Goal: Task Accomplishment & Management: Manage account settings

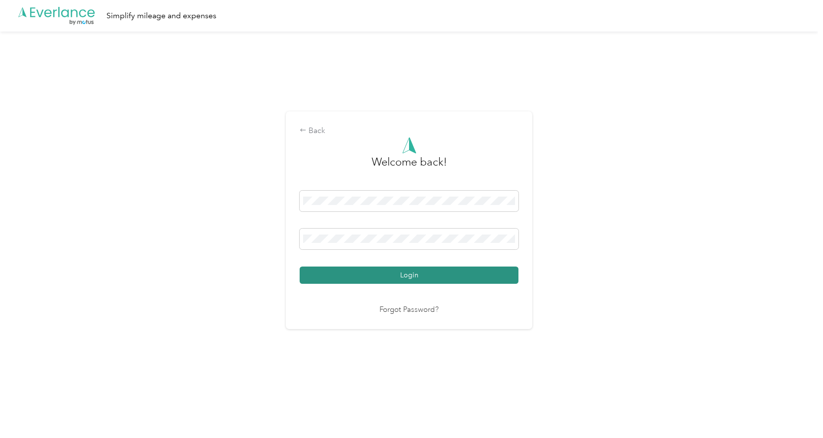
click at [390, 268] on button "Login" at bounding box center [409, 274] width 219 height 17
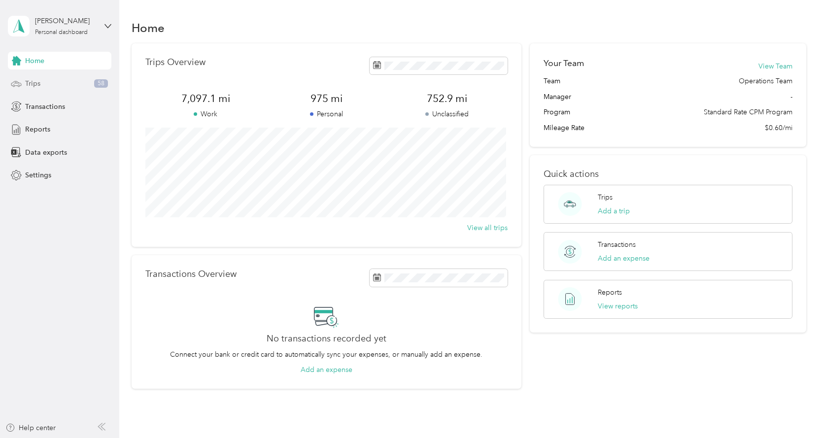
click at [47, 81] on div "Trips 58" at bounding box center [59, 84] width 103 height 18
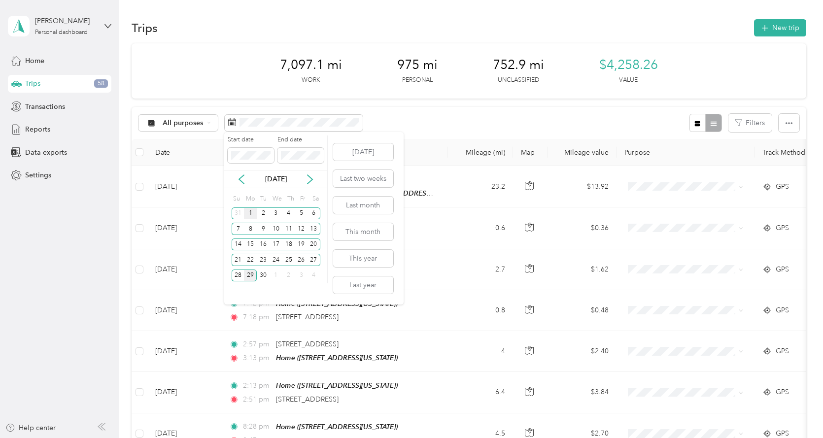
click at [250, 212] on div "1" at bounding box center [250, 213] width 13 height 12
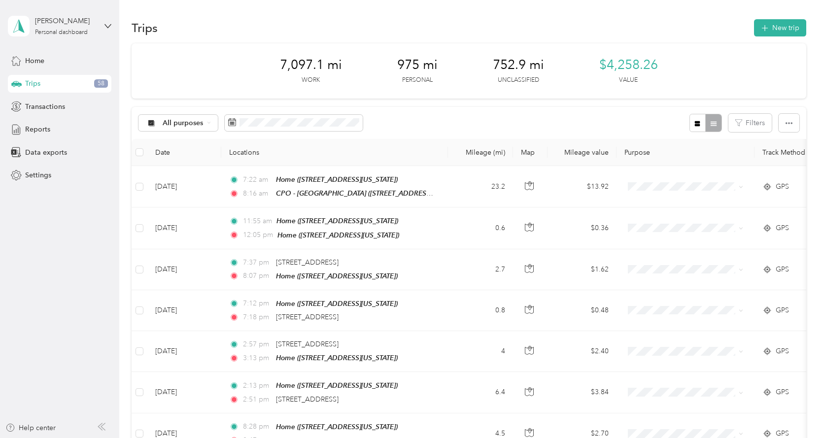
click at [345, 113] on div "All purposes Filters" at bounding box center [469, 123] width 674 height 32
click at [346, 117] on span at bounding box center [294, 123] width 138 height 17
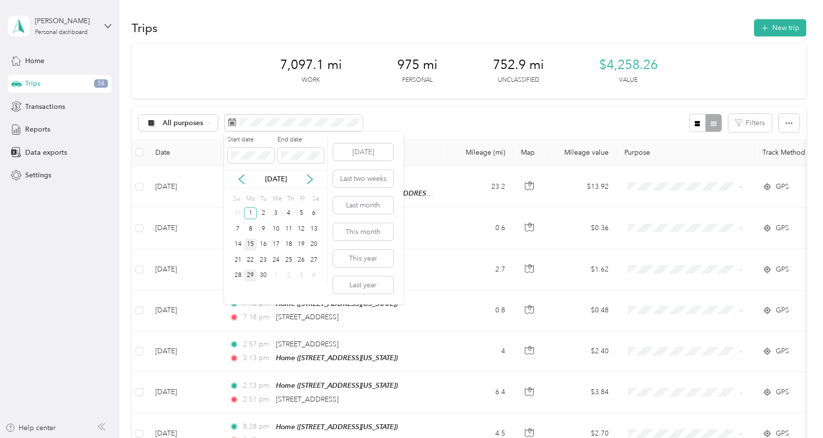
click at [254, 244] on div "15" at bounding box center [250, 244] width 13 height 12
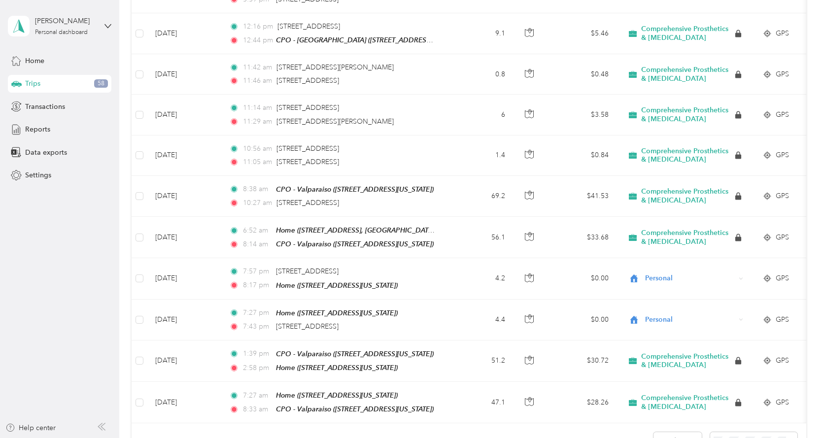
scroll to position [903, 0]
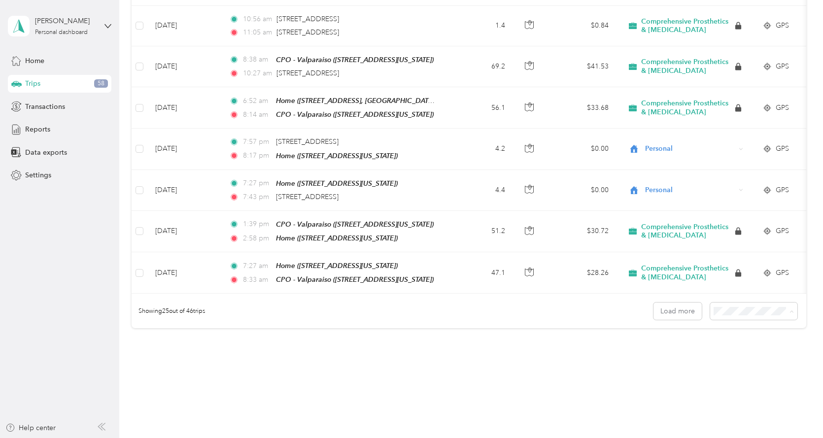
click at [742, 338] on div "50 per load" at bounding box center [750, 336] width 73 height 10
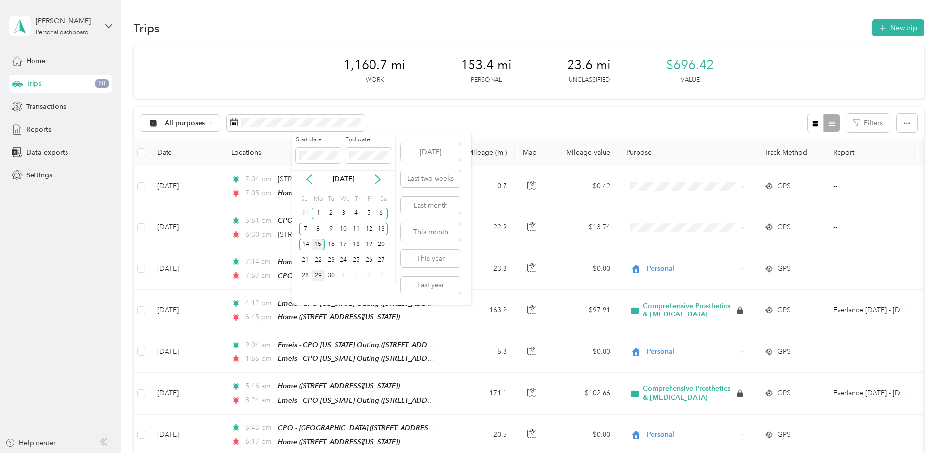
click at [317, 242] on div "15" at bounding box center [318, 244] width 13 height 12
click at [332, 271] on div "30" at bounding box center [331, 275] width 13 height 12
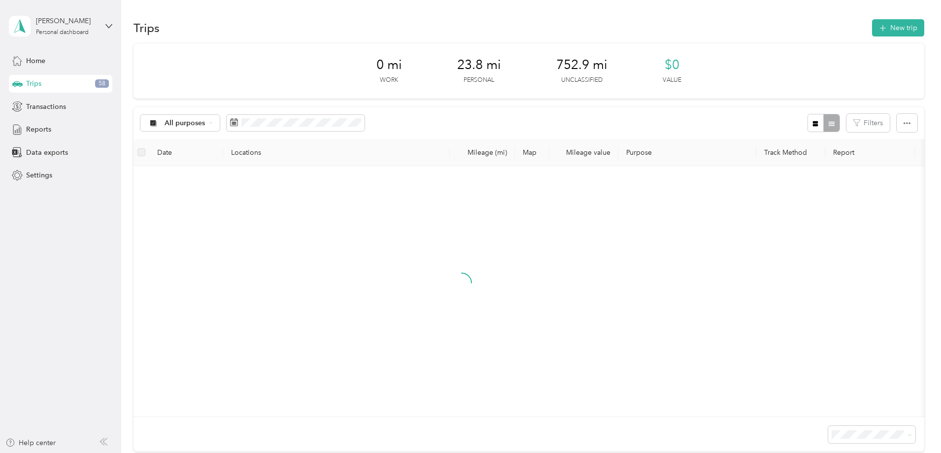
click at [293, 66] on div "0 mi Work 23.8 mi Personal 752.9 mi Unclassified $0 Value" at bounding box center [528, 70] width 791 height 55
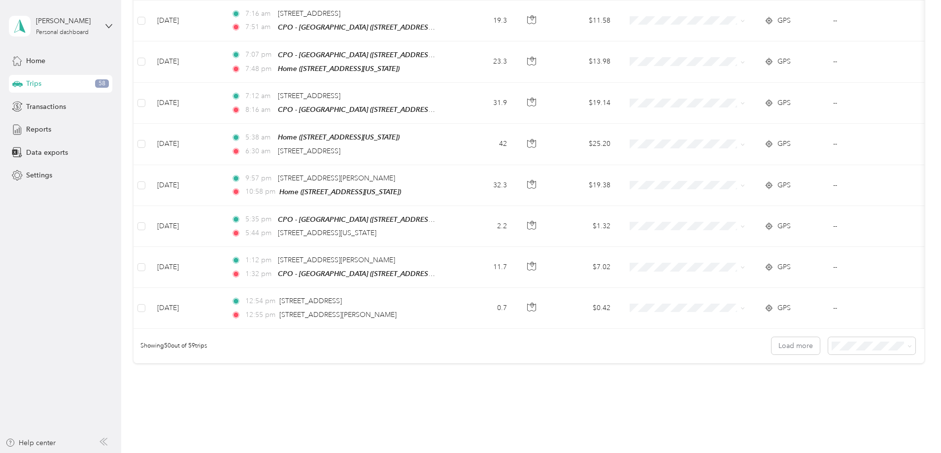
scroll to position [1917, 0]
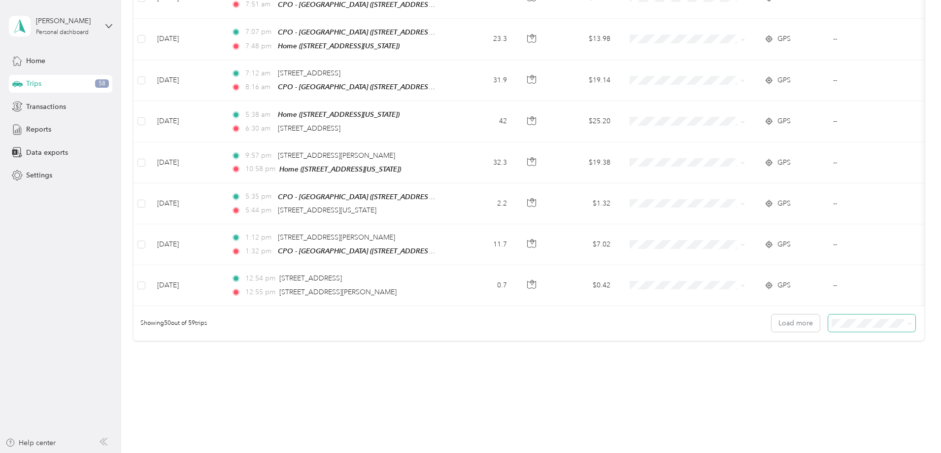
click at [822, 314] on span at bounding box center [871, 322] width 87 height 17
click at [794, 352] on span "100 per load" at bounding box center [787, 352] width 40 height 8
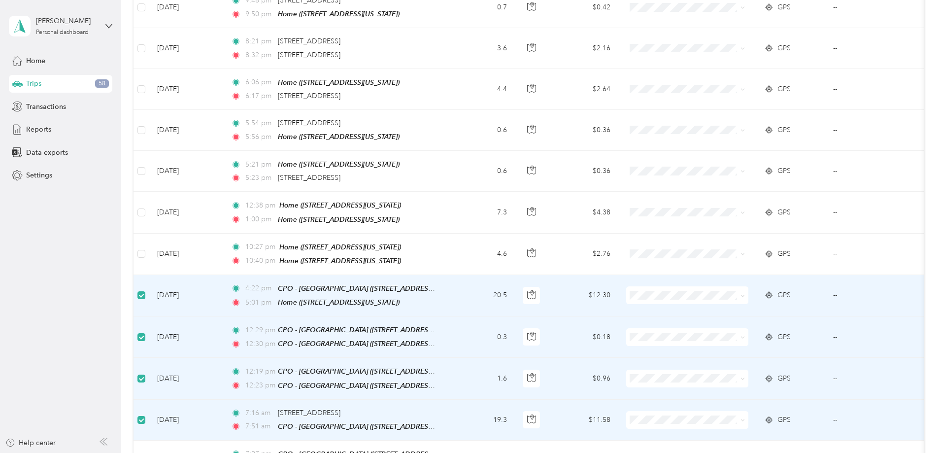
scroll to position [1460, 0]
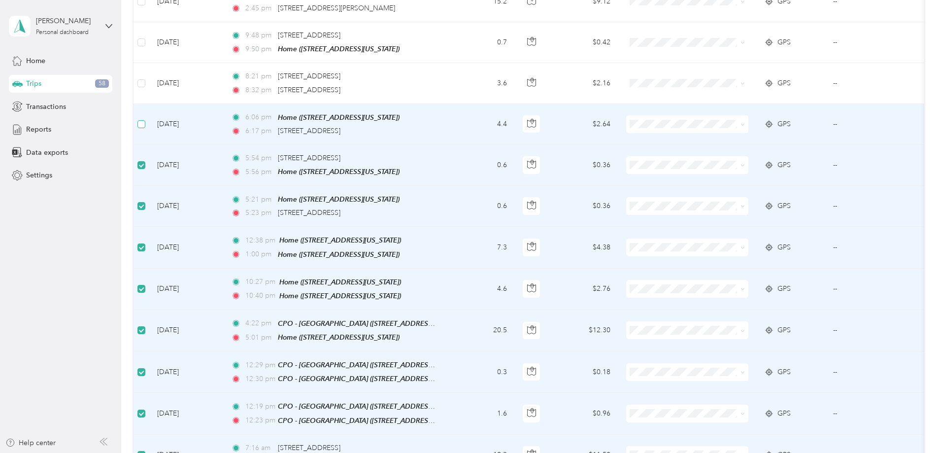
click at [145, 119] on label at bounding box center [141, 124] width 8 height 11
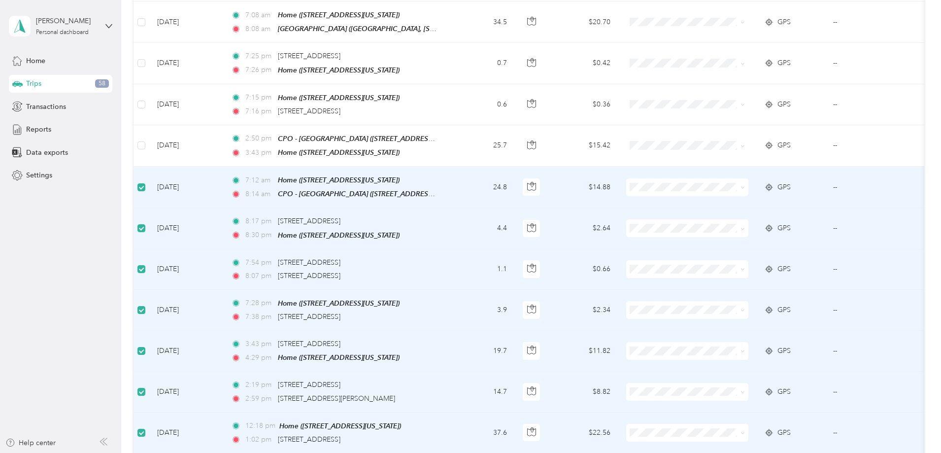
scroll to position [639, 0]
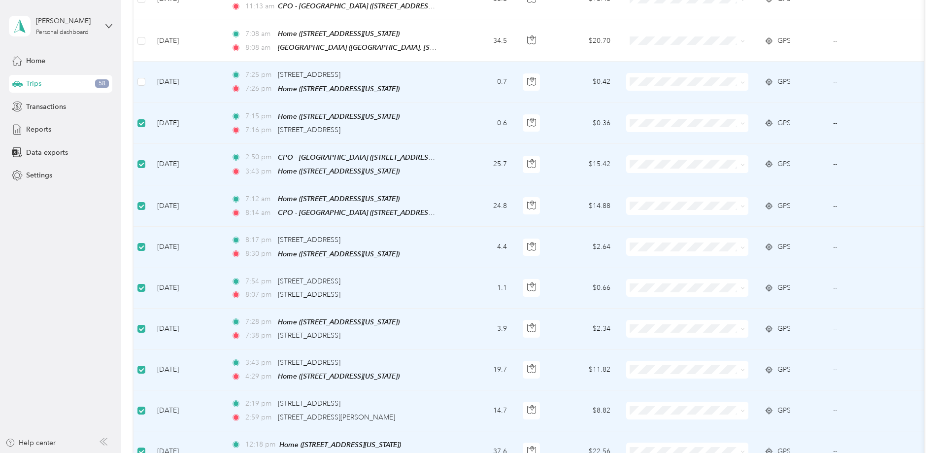
click at [149, 71] on td at bounding box center [141, 82] width 16 height 41
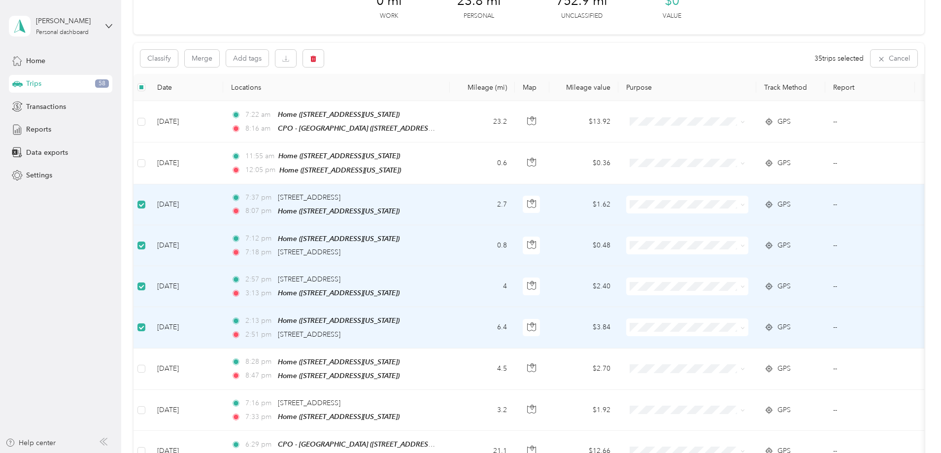
scroll to position [0, 0]
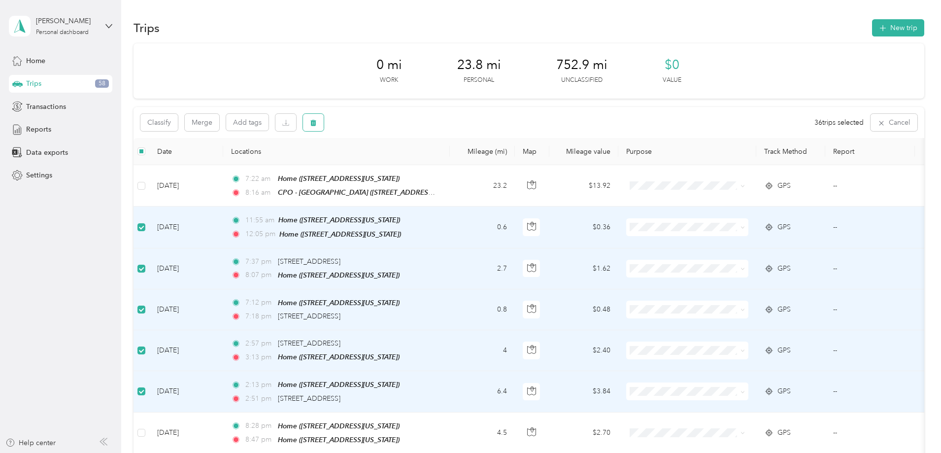
click at [324, 124] on button "button" at bounding box center [313, 122] width 21 height 17
click at [451, 164] on button "Yes" at bounding box center [454, 164] width 19 height 16
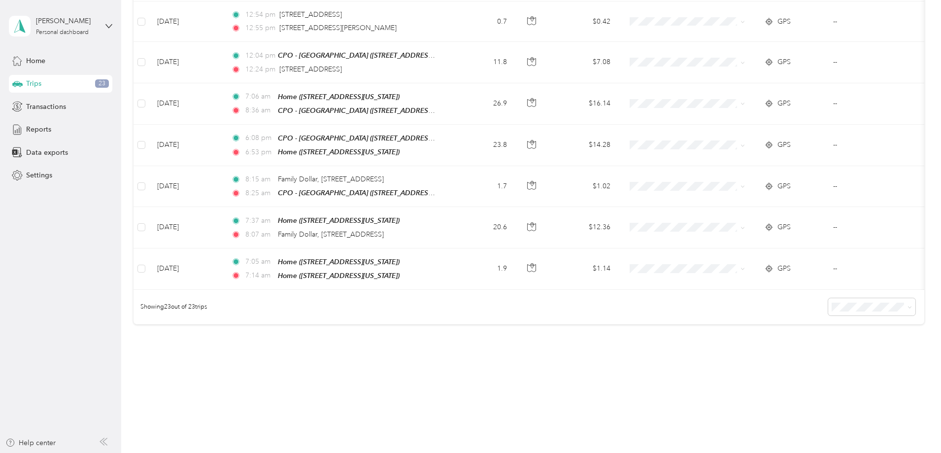
scroll to position [741, 0]
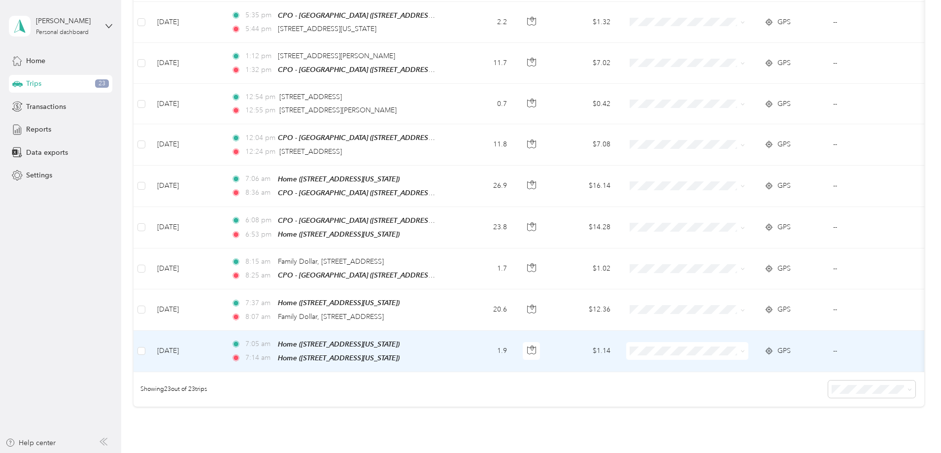
click at [215, 338] on td "Sep 16, 2025" at bounding box center [186, 351] width 74 height 41
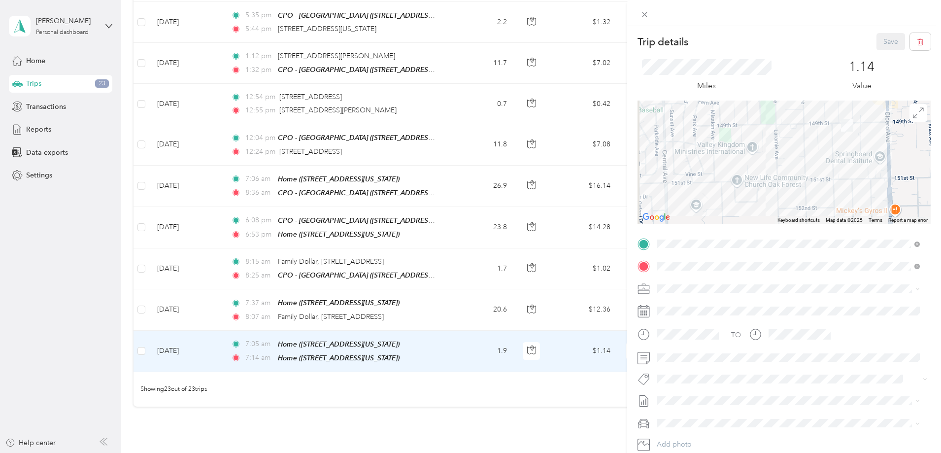
click at [207, 334] on div "Trip details Save This trip cannot be edited because it is either under review,…" at bounding box center [470, 226] width 941 height 453
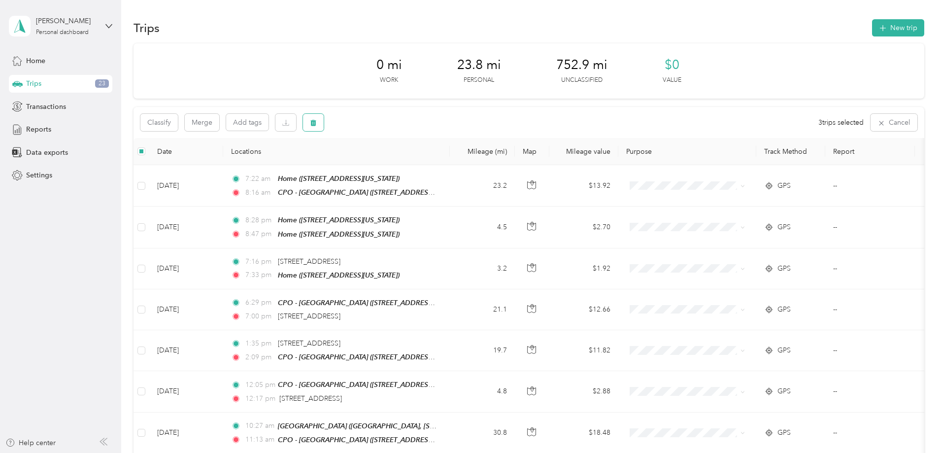
click at [324, 123] on button "button" at bounding box center [313, 122] width 21 height 17
click at [445, 163] on button "Yes" at bounding box center [452, 164] width 19 height 16
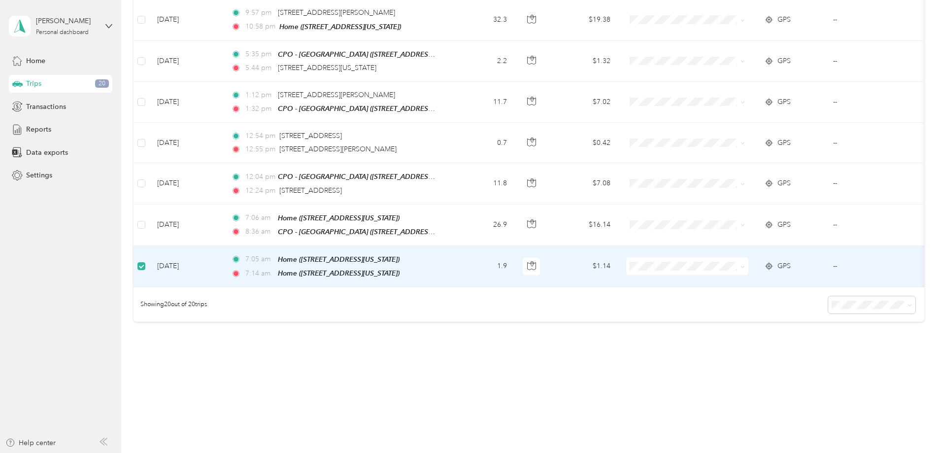
scroll to position [0, 159]
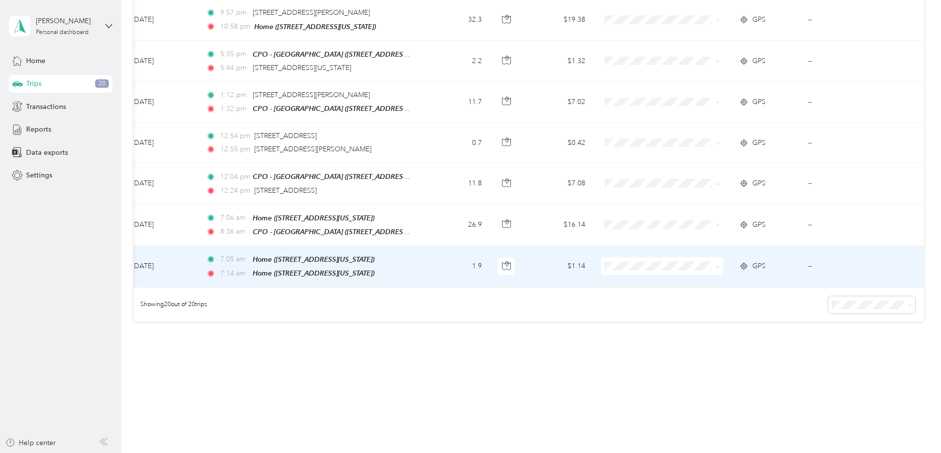
click at [800, 256] on td "--" at bounding box center [845, 266] width 90 height 41
click at [800, 254] on td "--" at bounding box center [845, 266] width 90 height 41
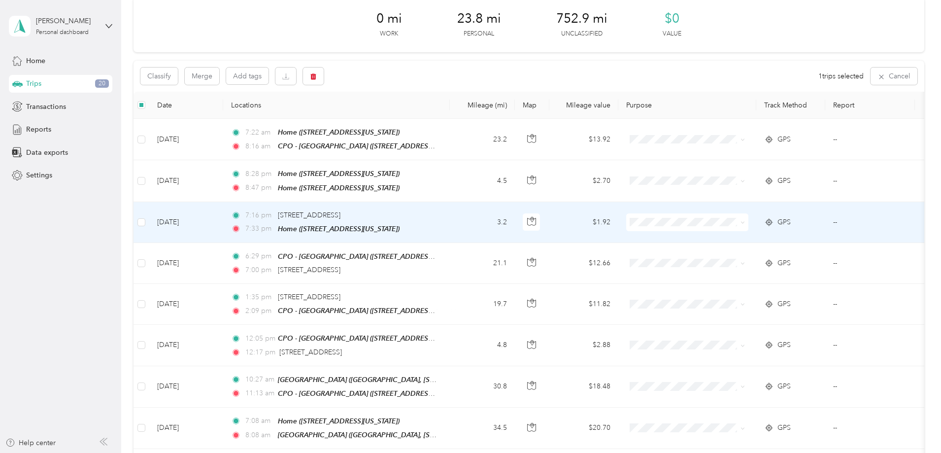
scroll to position [0, 0]
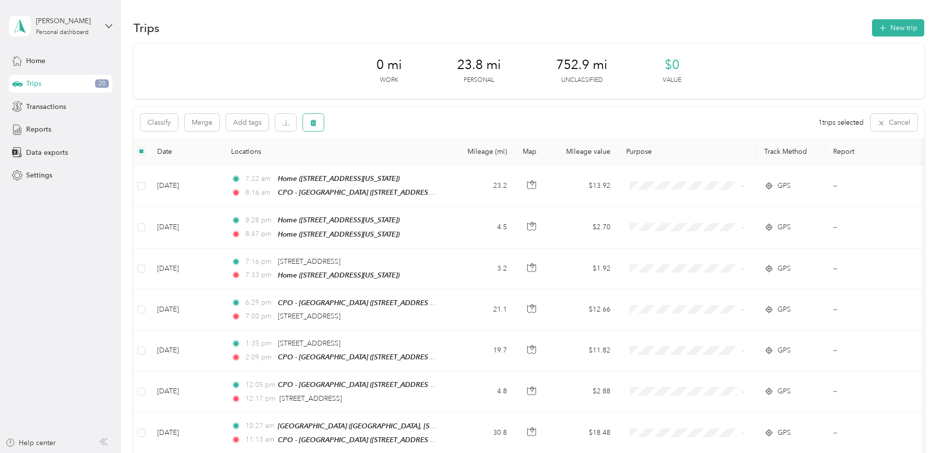
click at [316, 122] on icon "button" at bounding box center [313, 123] width 6 height 6
click at [443, 161] on button "Yes" at bounding box center [452, 164] width 19 height 16
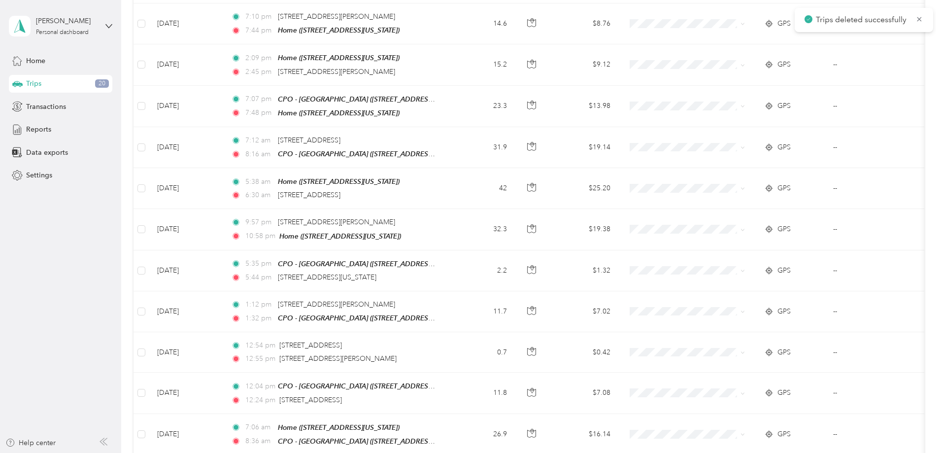
scroll to position [661, 0]
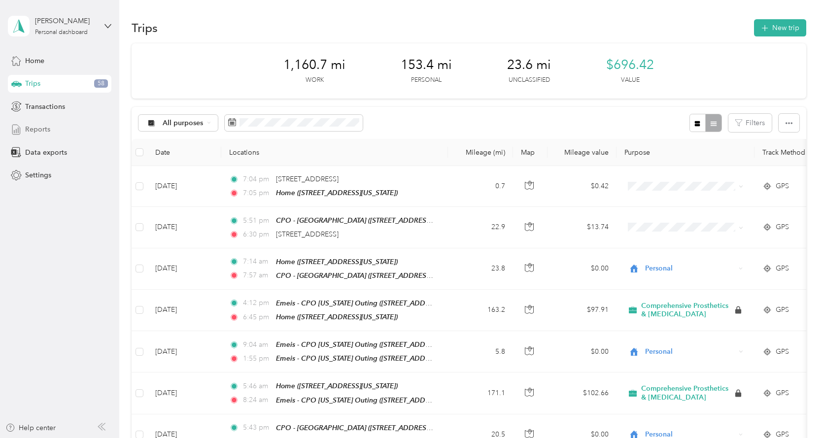
click at [47, 126] on span "Reports" at bounding box center [37, 129] width 25 height 10
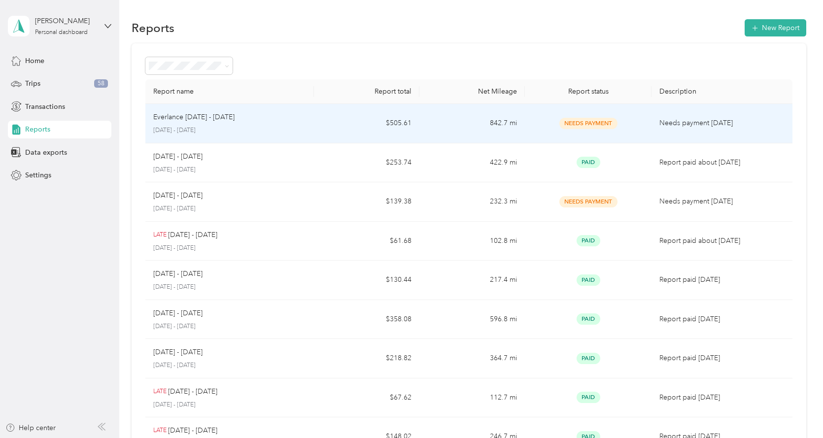
click at [380, 120] on td "$505.61" at bounding box center [366, 123] width 105 height 39
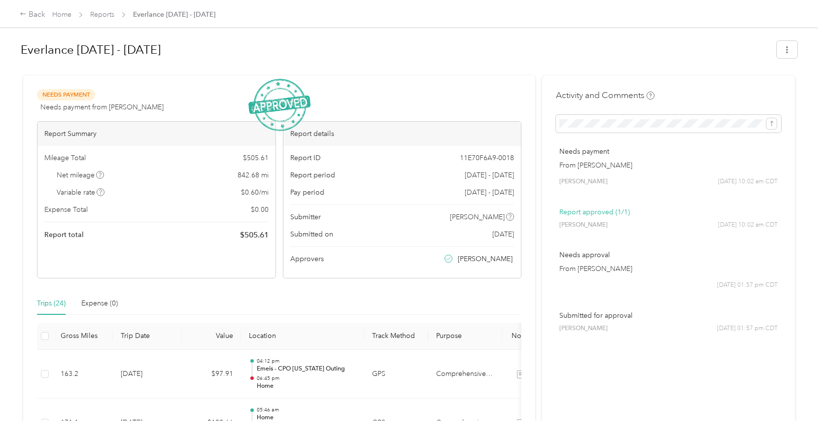
drag, startPoint x: 751, startPoint y: 27, endPoint x: 613, endPoint y: 58, distance: 141.9
click at [613, 58] on h1 "Everlance Sep 1 - 15, 2025" at bounding box center [395, 50] width 749 height 24
click at [99, 15] on link "Reports" at bounding box center [102, 14] width 24 height 8
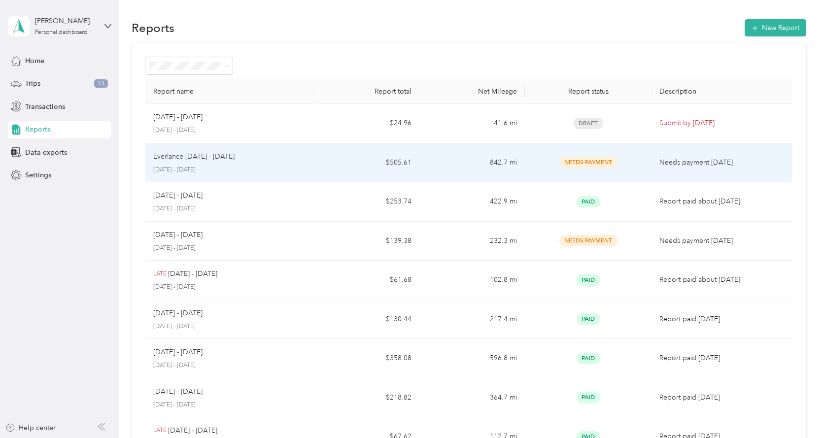
click at [297, 158] on div "Everlance Sep 1 - 15, 2025" at bounding box center [229, 156] width 153 height 11
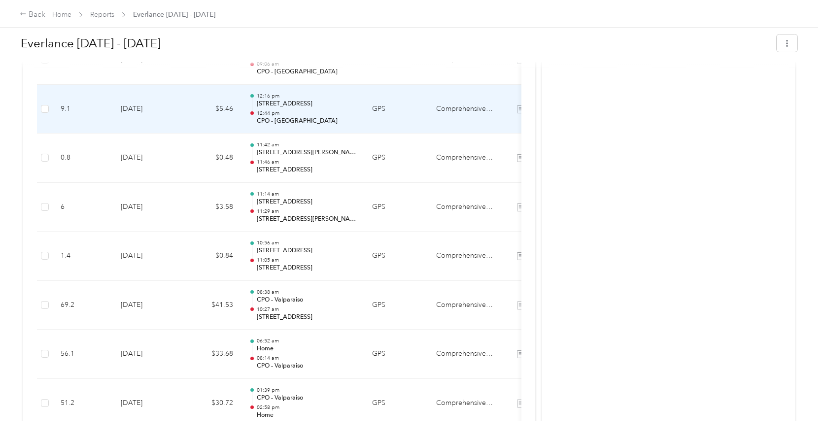
scroll to position [493, 0]
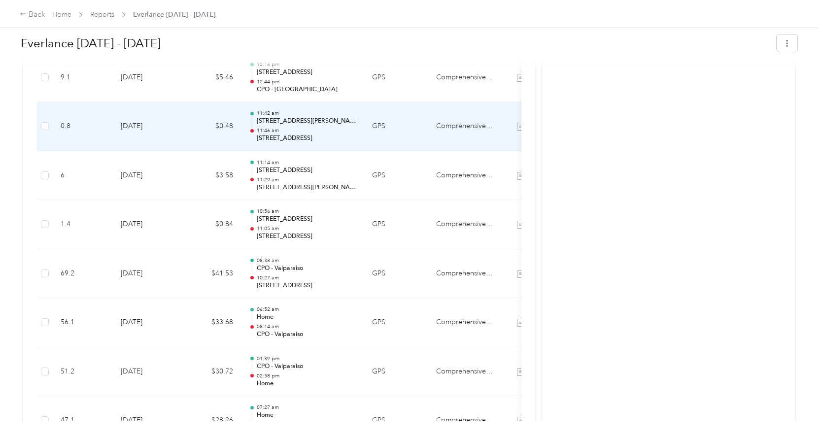
click at [95, 125] on td "0.8" at bounding box center [83, 126] width 60 height 49
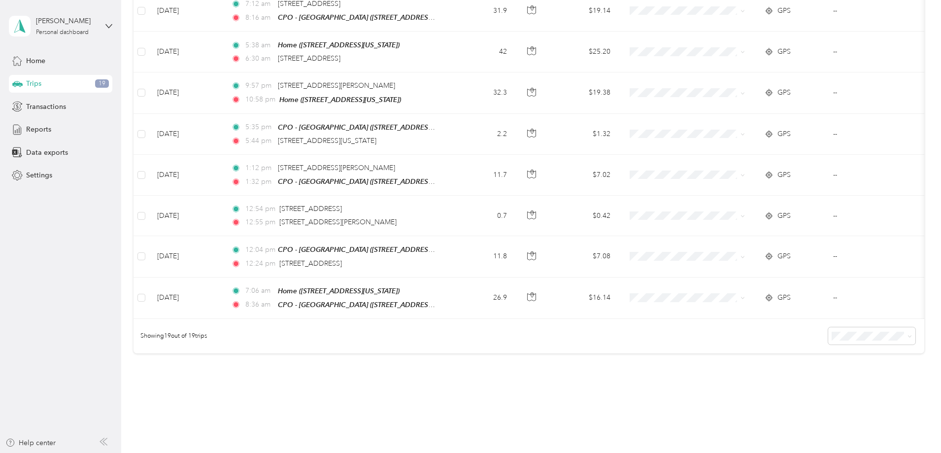
scroll to position [661, 0]
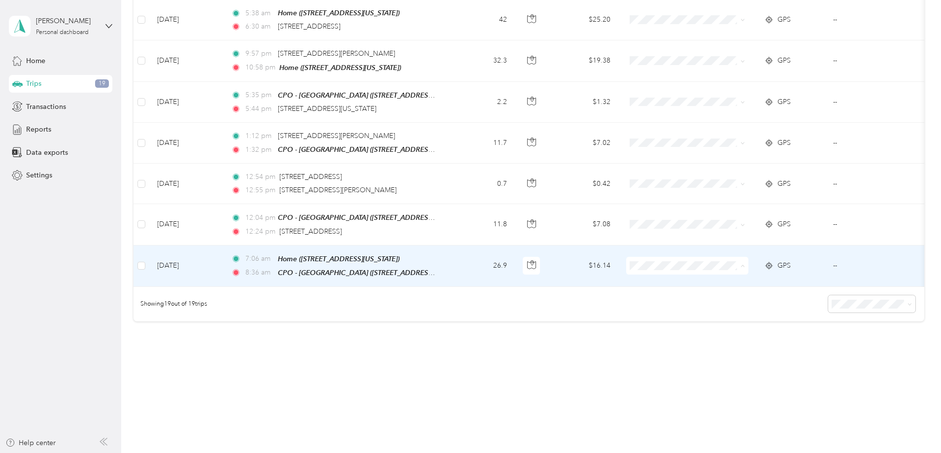
click at [737, 271] on span "Comprehensive Prosthetics & [MEDICAL_DATA]" at bounding box center [793, 272] width 154 height 10
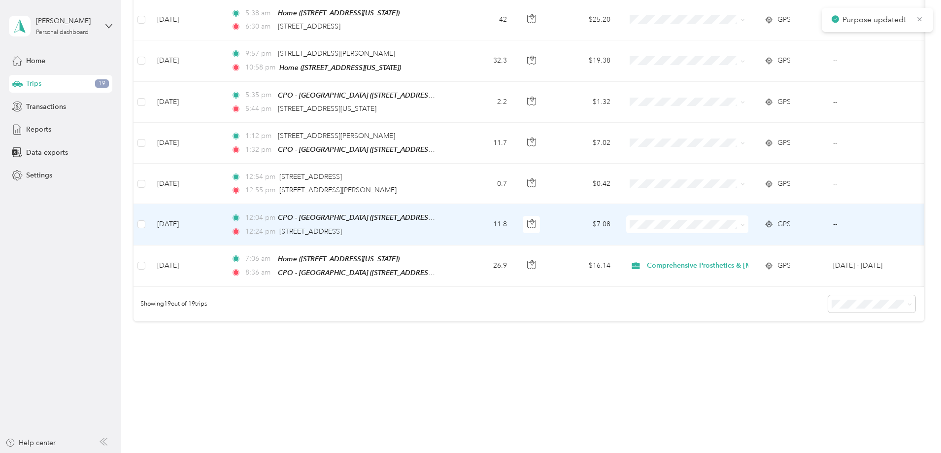
click at [737, 231] on span "Comprehensive Prosthetics & [MEDICAL_DATA]" at bounding box center [793, 229] width 154 height 10
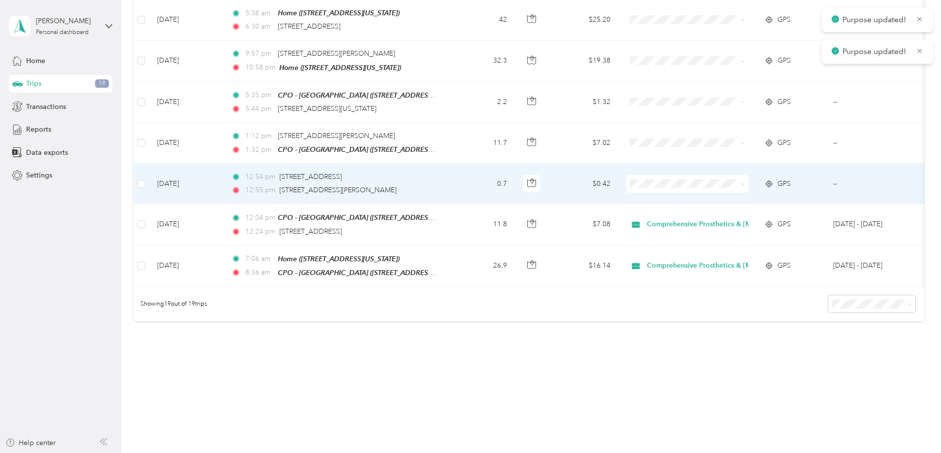
click at [732, 188] on span "Comprehensive Prosthetics & [MEDICAL_DATA]" at bounding box center [793, 190] width 154 height 10
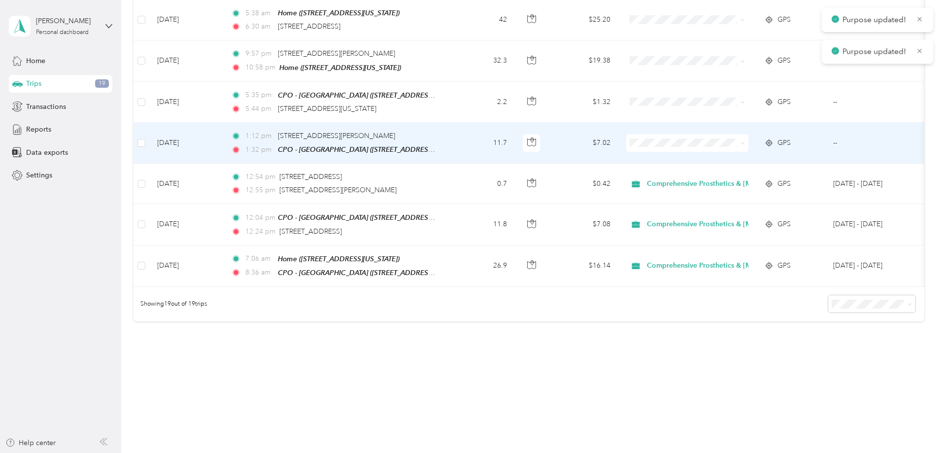
click at [724, 150] on span "Comprehensive Prosthetics & [MEDICAL_DATA]" at bounding box center [793, 151] width 154 height 10
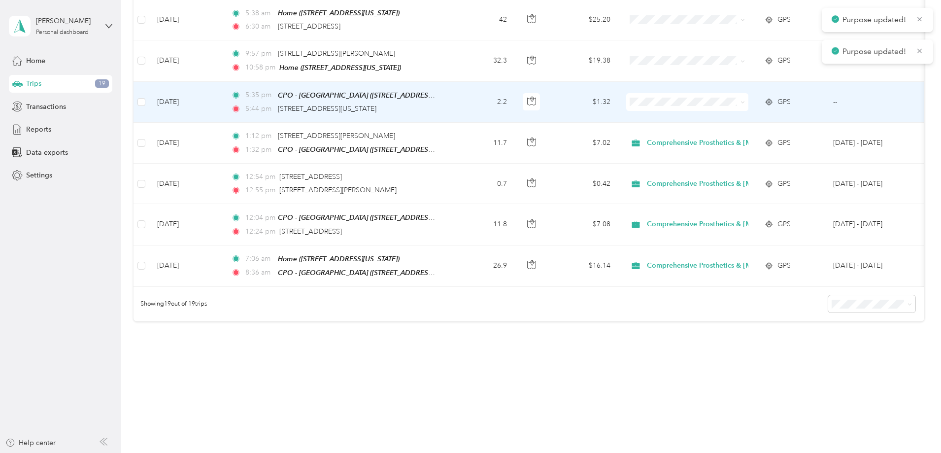
click at [725, 93] on span at bounding box center [687, 102] width 122 height 18
click at [727, 107] on span "Comprehensive Prosthetics & [MEDICAL_DATA]" at bounding box center [793, 110] width 154 height 10
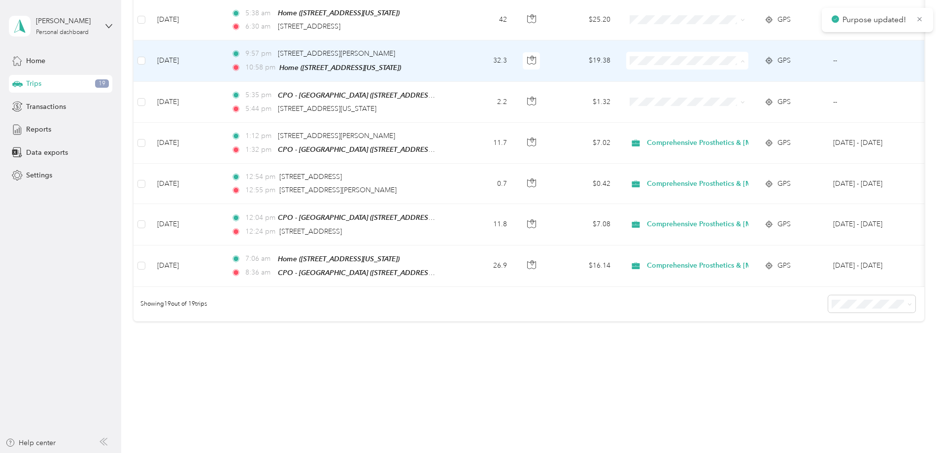
click at [724, 70] on span "Comprehensive Prosthetics & [MEDICAL_DATA]" at bounding box center [793, 70] width 154 height 10
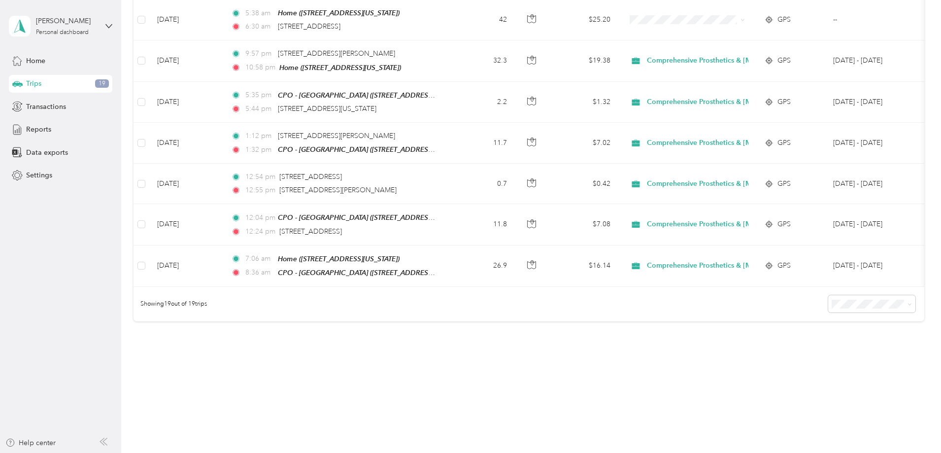
scroll to position [579, 0]
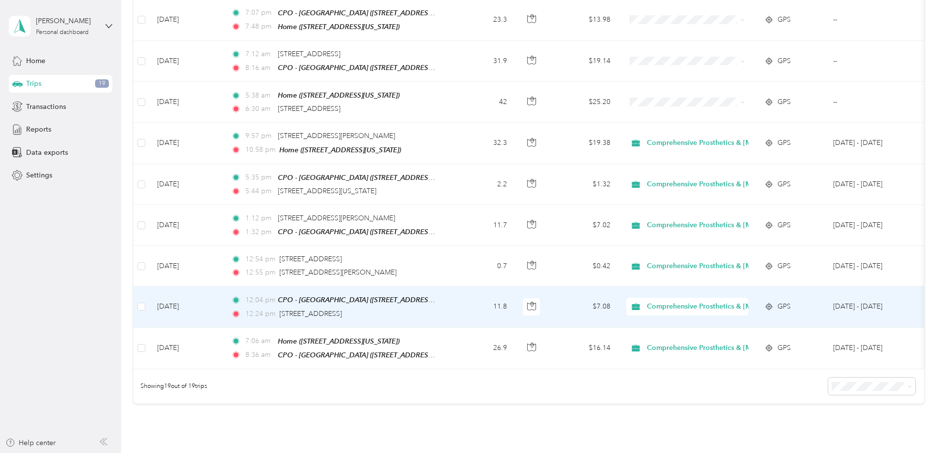
click at [515, 300] on td "11.8" at bounding box center [482, 306] width 65 height 41
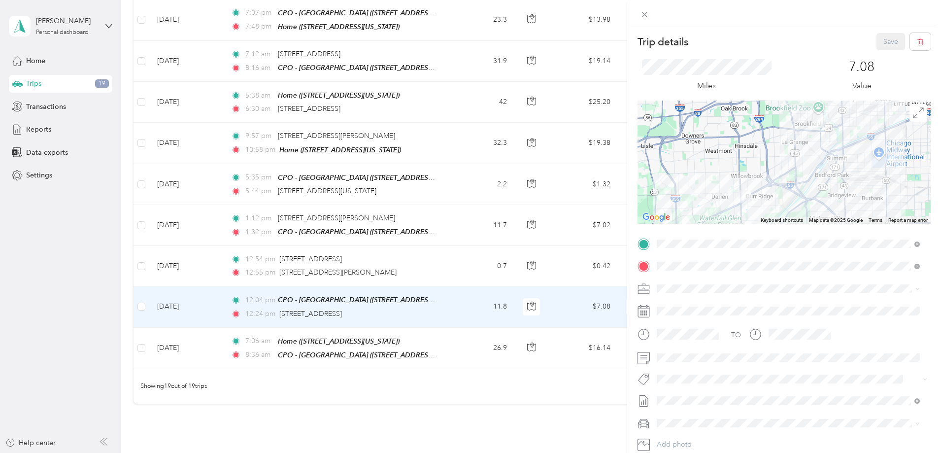
scroll to position [65, 0]
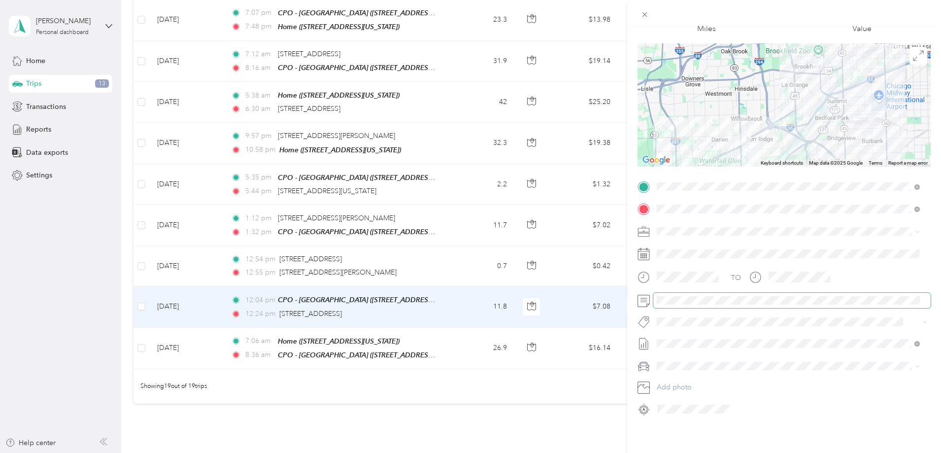
click at [589, 293] on div "Trip details Save This trip cannot be edited because it is either under review,…" at bounding box center [470, 226] width 941 height 453
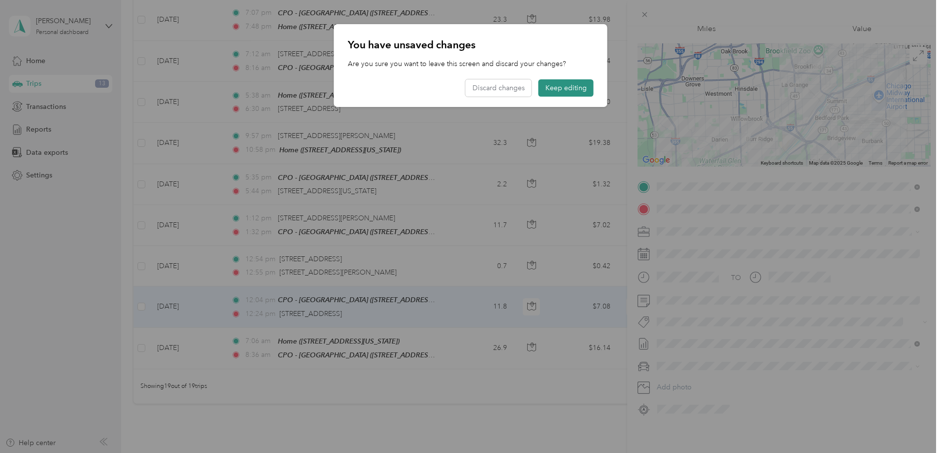
click at [567, 84] on button "Keep editing" at bounding box center [565, 87] width 55 height 17
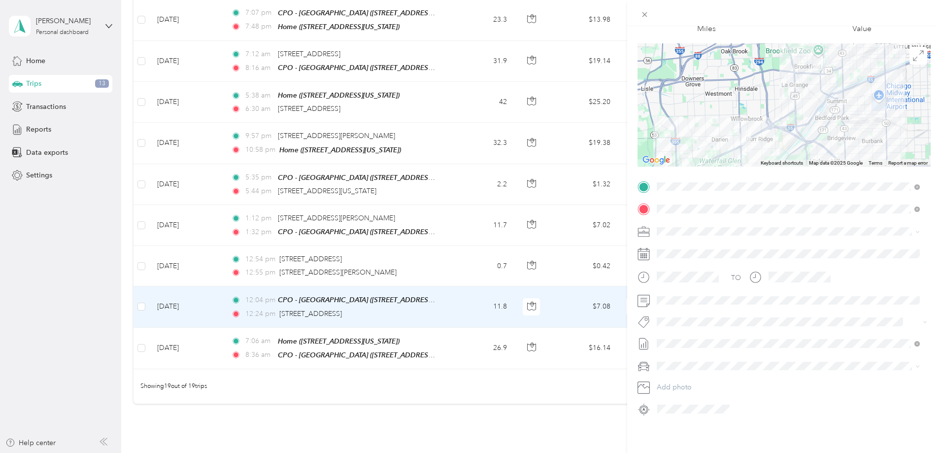
scroll to position [0, 0]
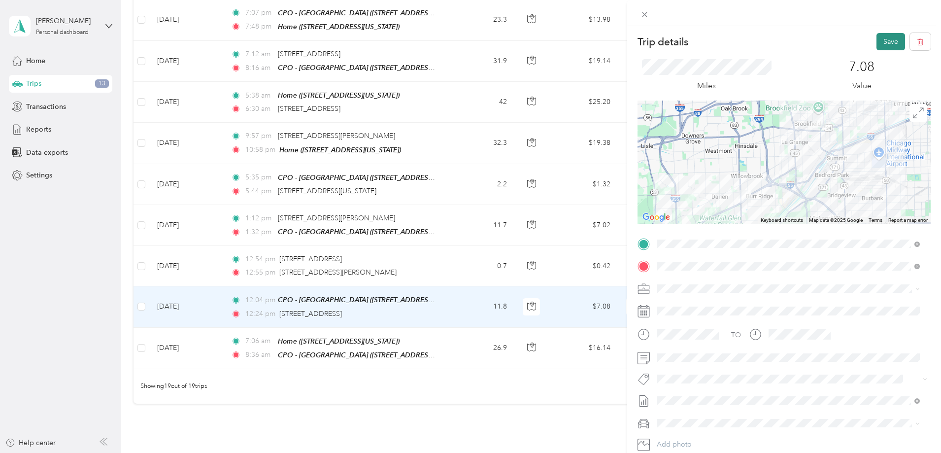
click at [886, 43] on button "Save" at bounding box center [890, 41] width 29 height 17
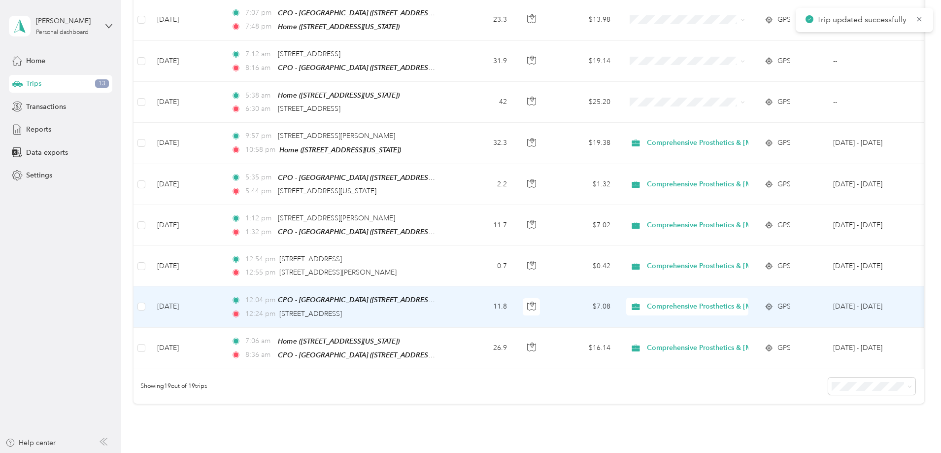
click at [515, 299] on td "11.8" at bounding box center [482, 306] width 65 height 41
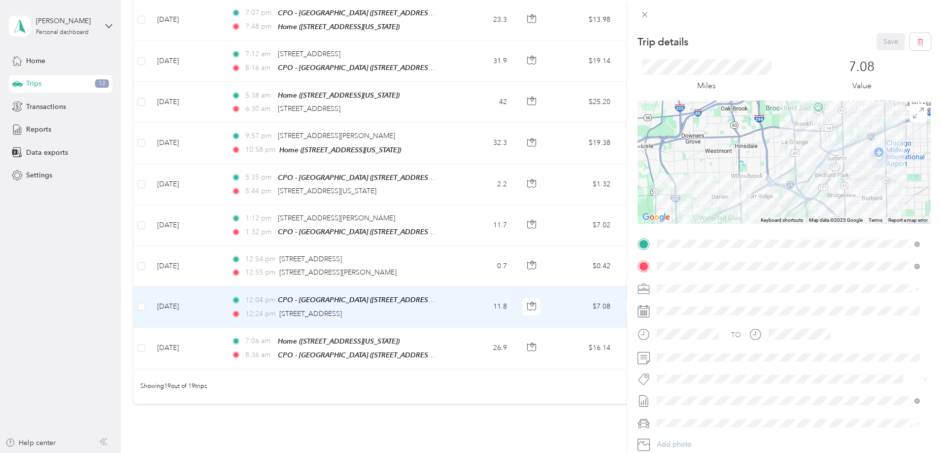
click at [532, 253] on div "Trip details Save This trip cannot be edited because it is either under review,…" at bounding box center [470, 226] width 941 height 453
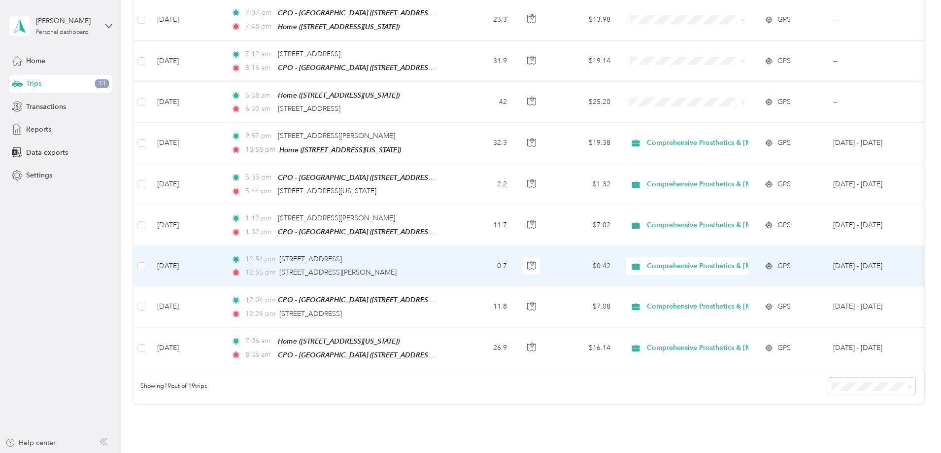
click at [515, 253] on td "0.7" at bounding box center [482, 266] width 65 height 40
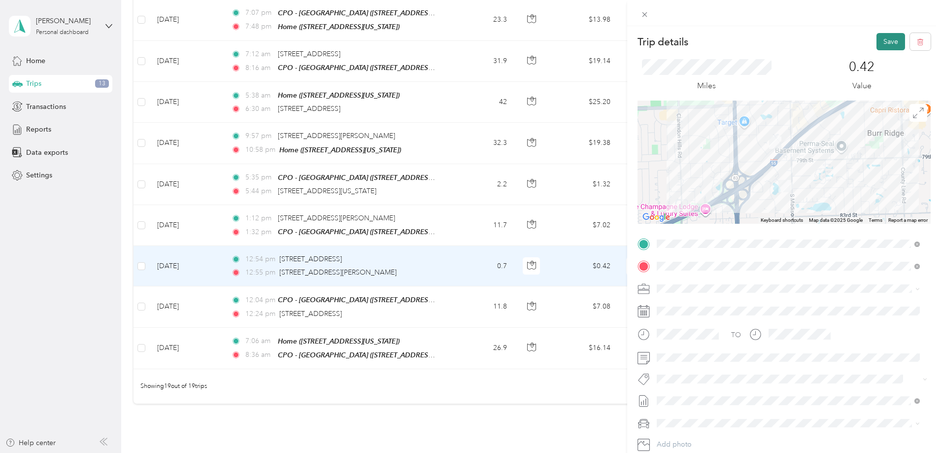
click at [887, 44] on button "Save" at bounding box center [890, 41] width 29 height 17
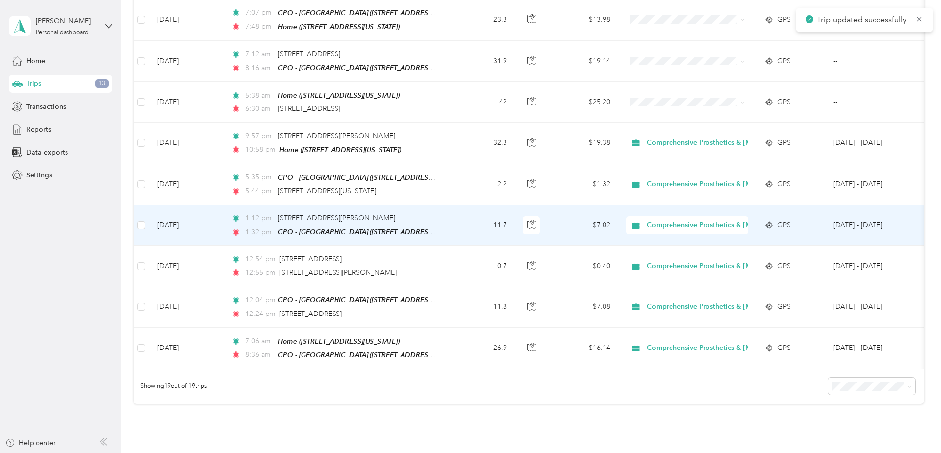
click at [515, 218] on td "11.7" at bounding box center [482, 225] width 65 height 41
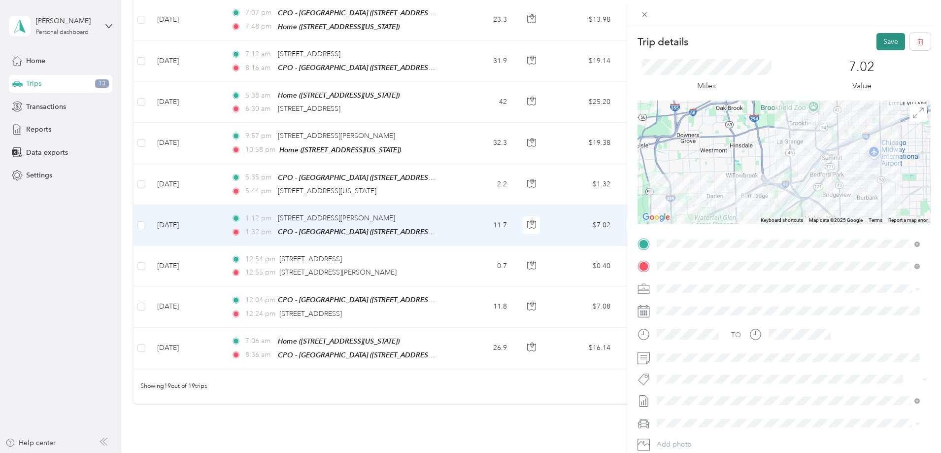
click at [887, 38] on button "Save" at bounding box center [890, 41] width 29 height 17
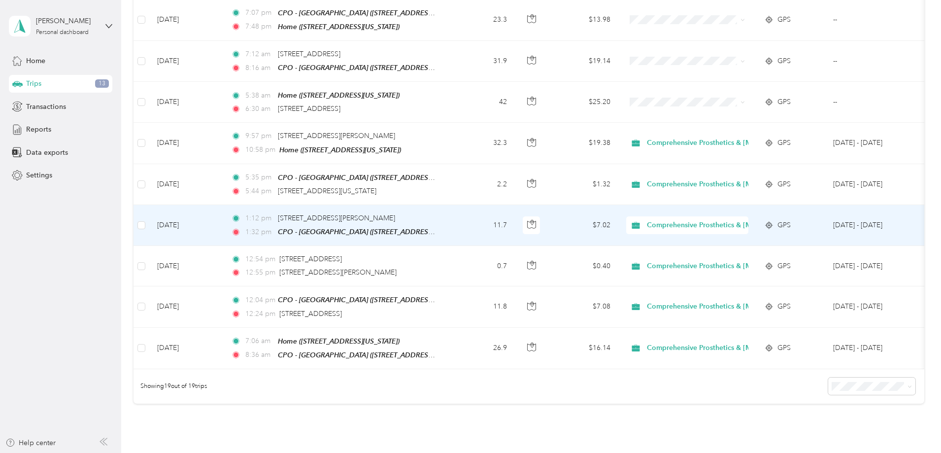
click at [515, 216] on td "11.7" at bounding box center [482, 225] width 65 height 41
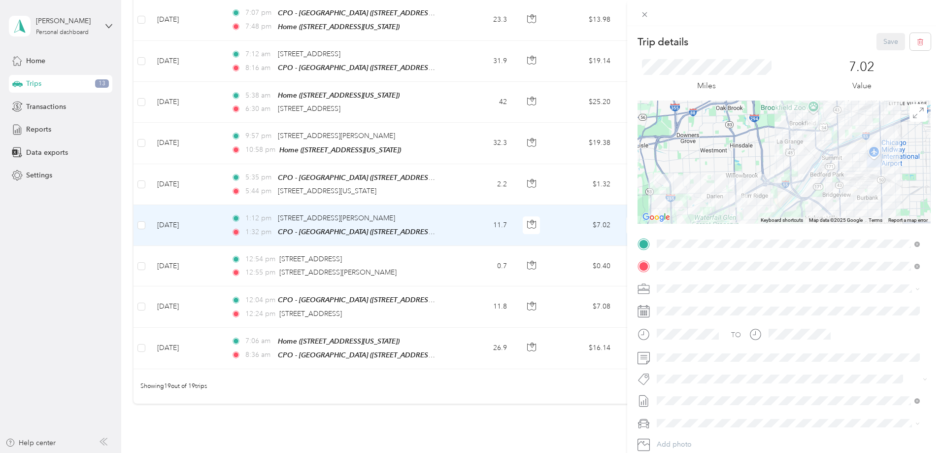
click at [533, 253] on div "Trip details Save This trip cannot be edited because it is either under review,…" at bounding box center [470, 226] width 941 height 453
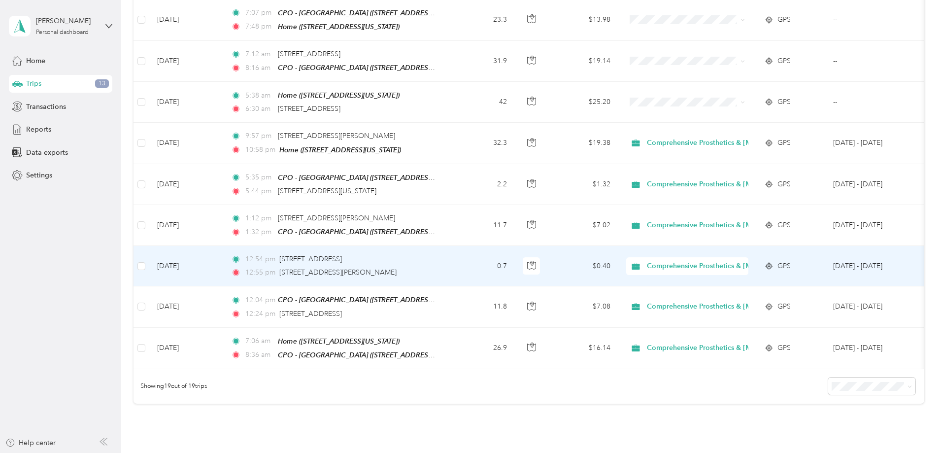
click at [515, 253] on td "0.7" at bounding box center [482, 266] width 65 height 40
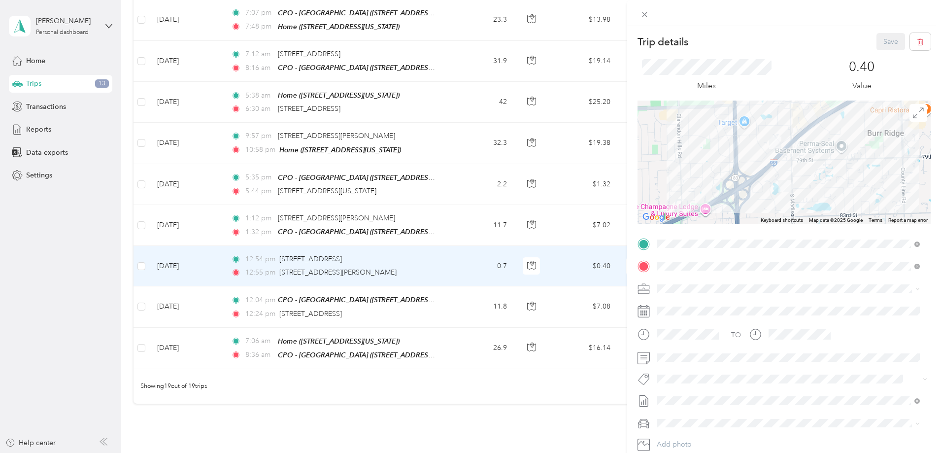
click at [533, 253] on div "Trip details Save This trip cannot be edited because it is either under review,…" at bounding box center [470, 226] width 941 height 453
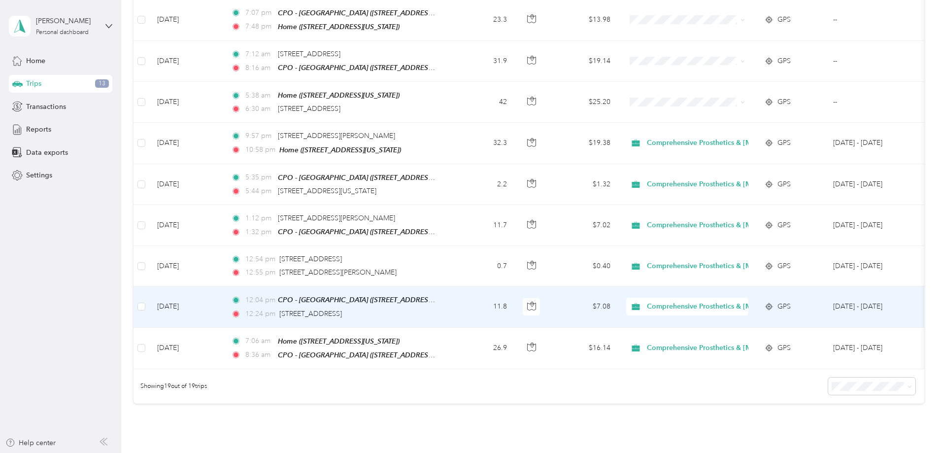
click at [515, 290] on td "11.8" at bounding box center [482, 306] width 65 height 41
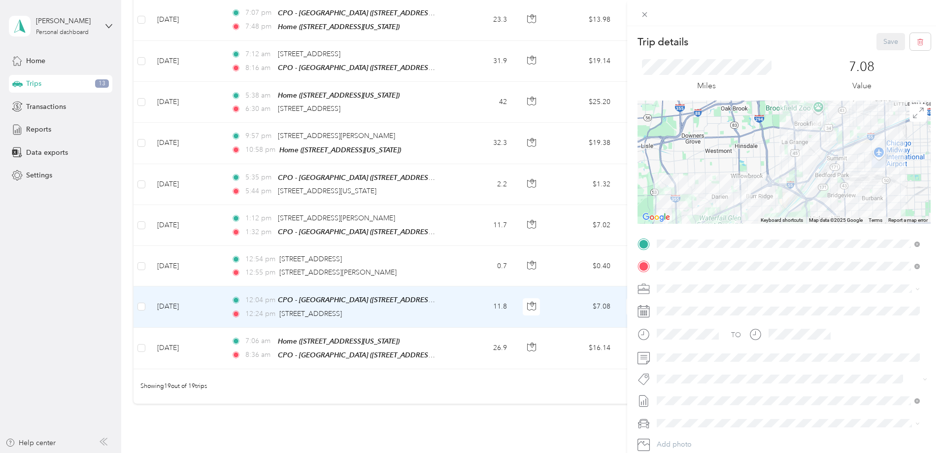
click at [525, 334] on div "Trip details Save This trip cannot be edited because it is either under review,…" at bounding box center [470, 226] width 941 height 453
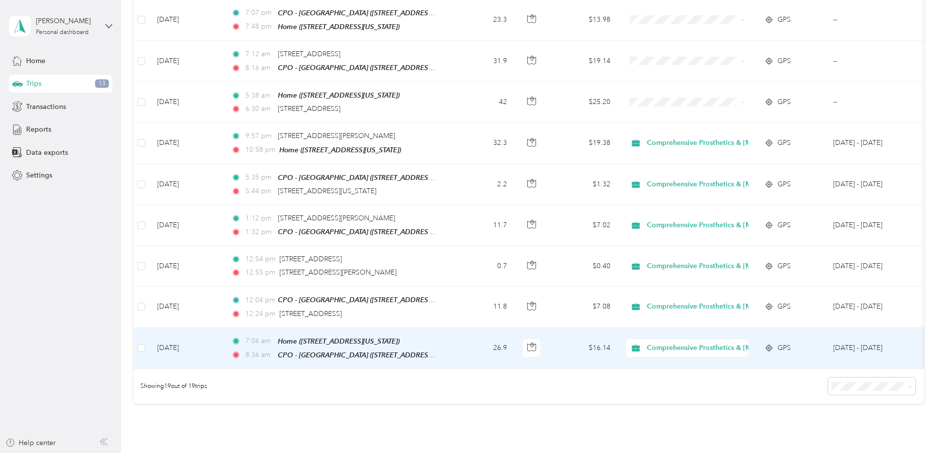
click at [515, 334] on td "26.9" at bounding box center [482, 348] width 65 height 41
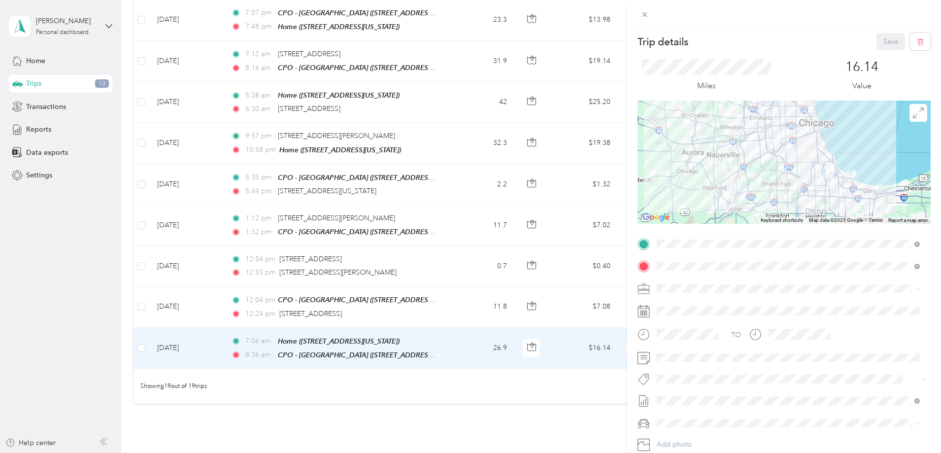
click at [527, 300] on div "Trip details Save This trip cannot be edited because it is either under review,…" at bounding box center [470, 226] width 941 height 453
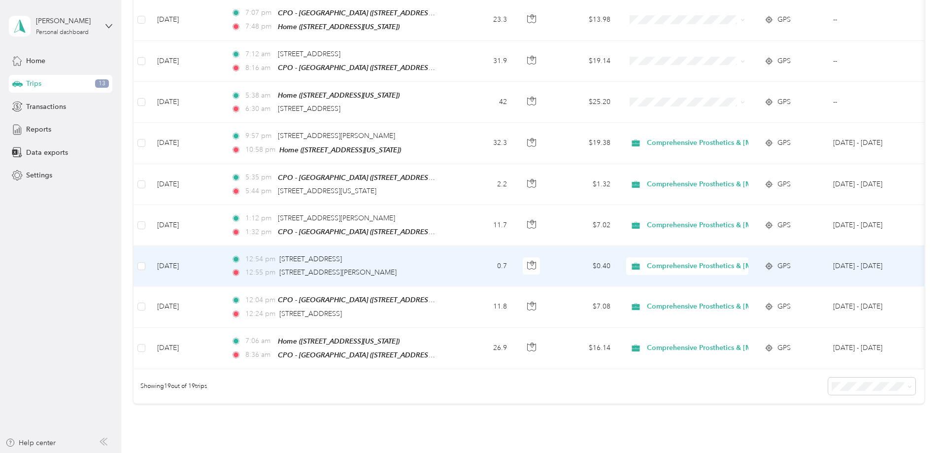
click at [515, 260] on td "0.7" at bounding box center [482, 266] width 65 height 40
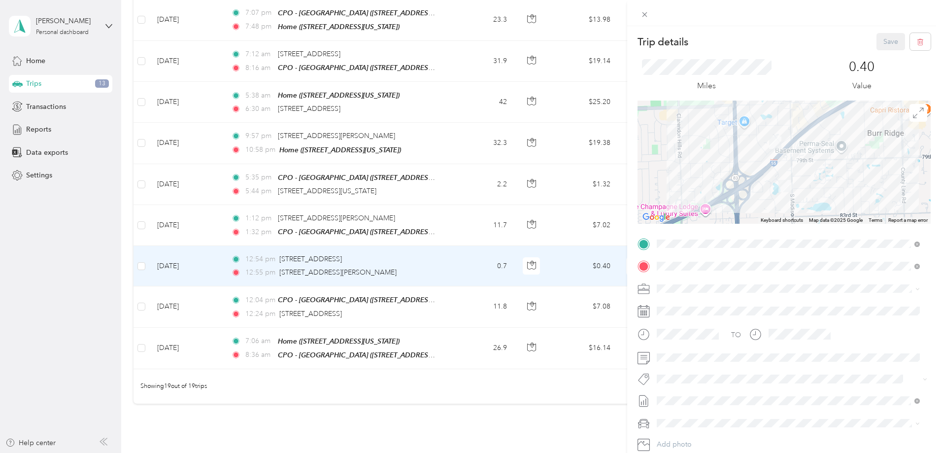
click at [529, 211] on div "Trip details Save This trip cannot be edited because it is either under review,…" at bounding box center [470, 226] width 941 height 453
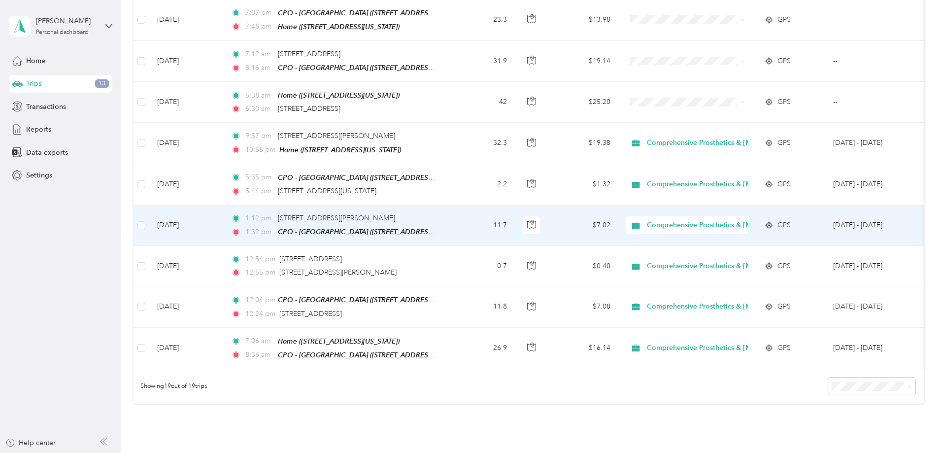
click at [515, 213] on td "11.7" at bounding box center [482, 225] width 65 height 41
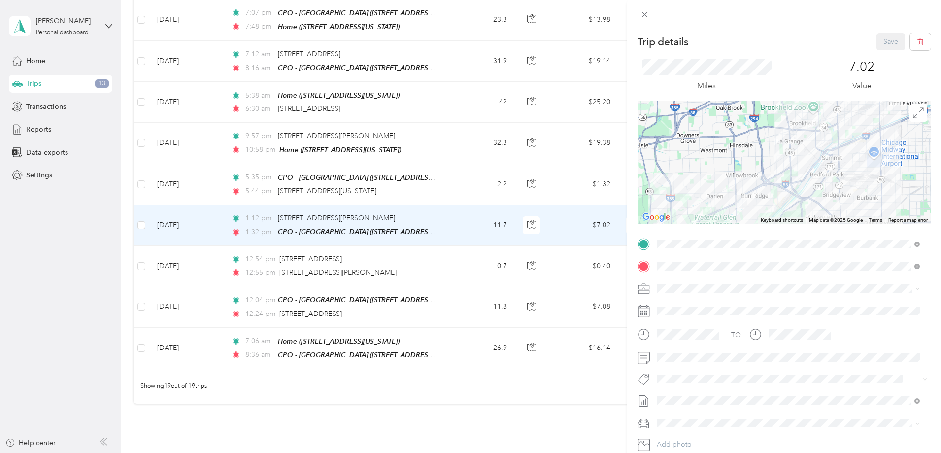
click at [514, 184] on div "Trip details Save This trip cannot be edited because it is either under review,…" at bounding box center [470, 226] width 941 height 453
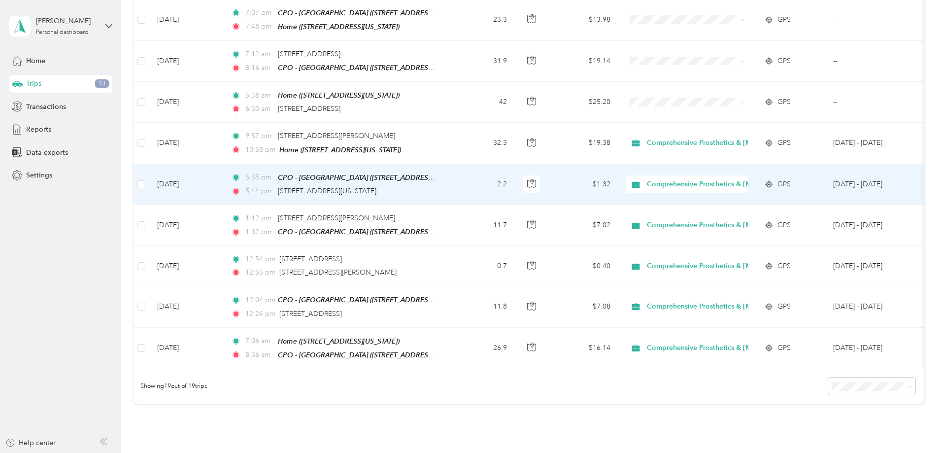
click at [515, 175] on td "2.2" at bounding box center [482, 184] width 65 height 41
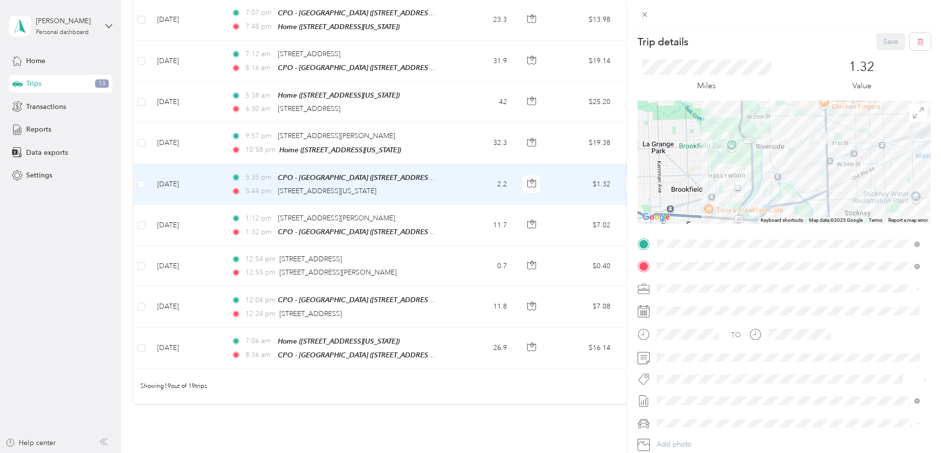
click at [519, 175] on div "Trip details Save This trip cannot be edited because it is either under review,…" at bounding box center [470, 226] width 941 height 453
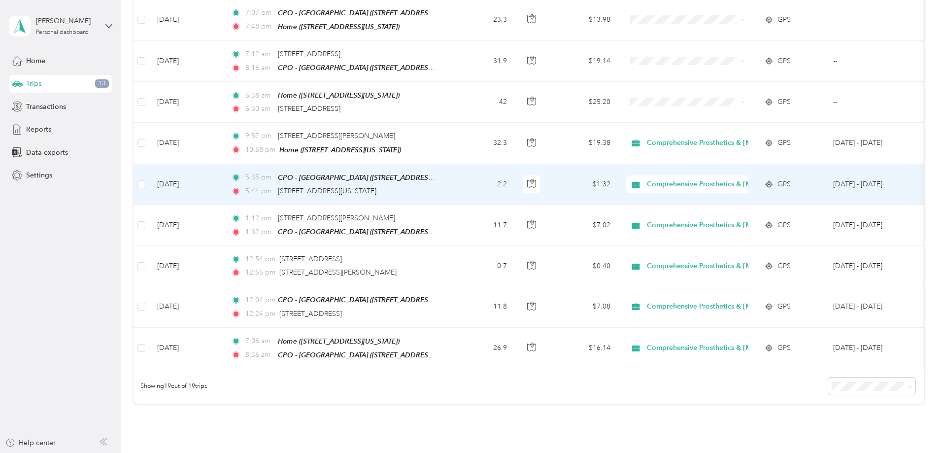
click at [755, 179] on span "Comprehensive Prosthetics & [MEDICAL_DATA]" at bounding box center [724, 184] width 154 height 11
click at [736, 210] on li "Personal" at bounding box center [791, 208] width 198 height 17
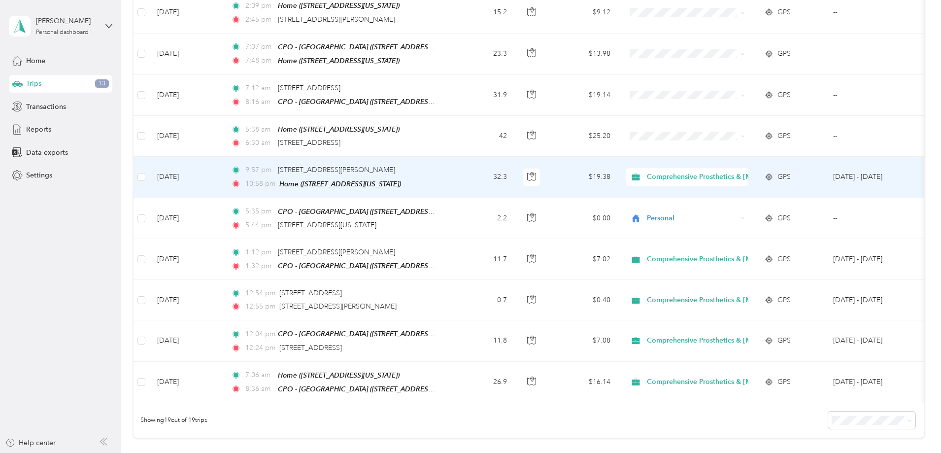
scroll to position [579, 0]
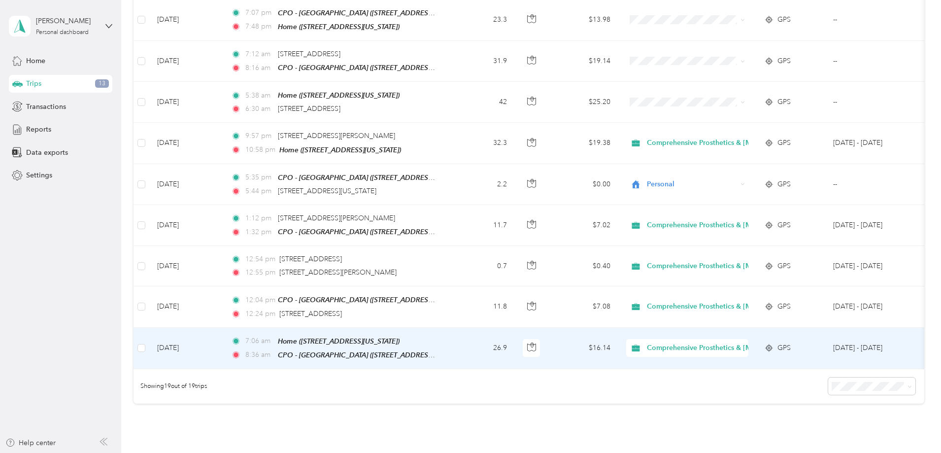
click at [515, 334] on td "26.9" at bounding box center [482, 348] width 65 height 41
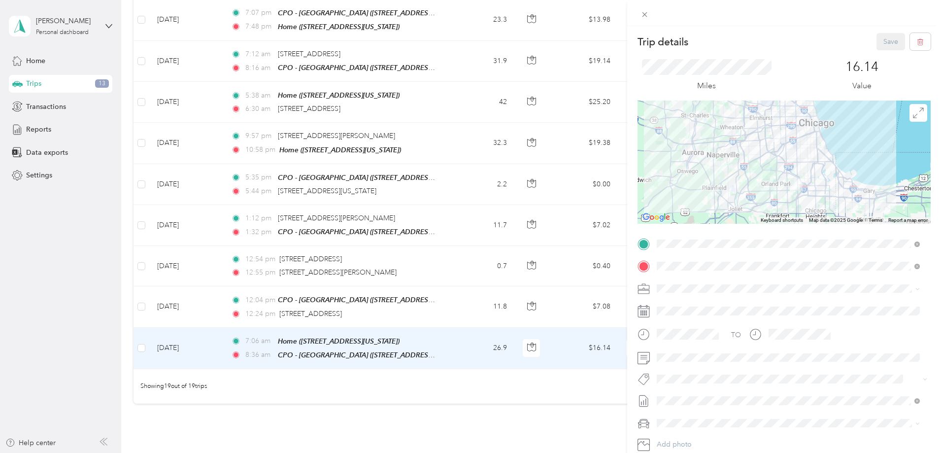
click at [534, 338] on div "Trip details Save This trip cannot be edited because it is either under review,…" at bounding box center [470, 226] width 941 height 453
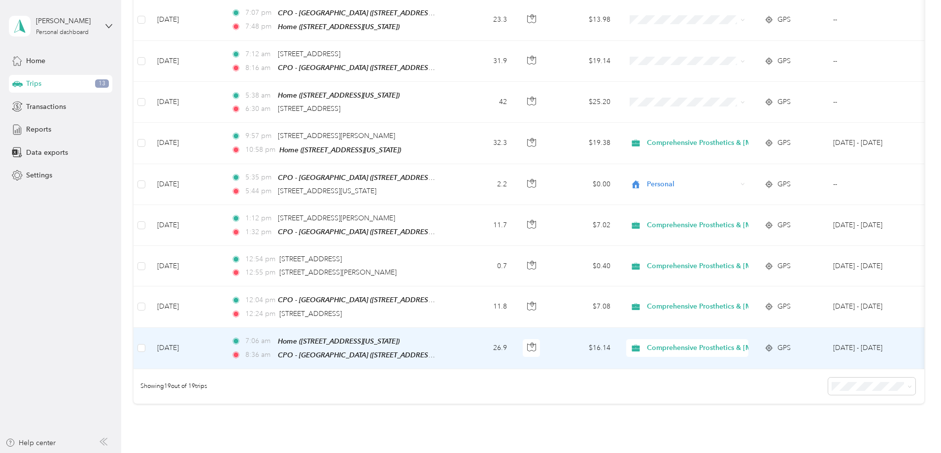
click at [515, 335] on td "26.9" at bounding box center [482, 348] width 65 height 41
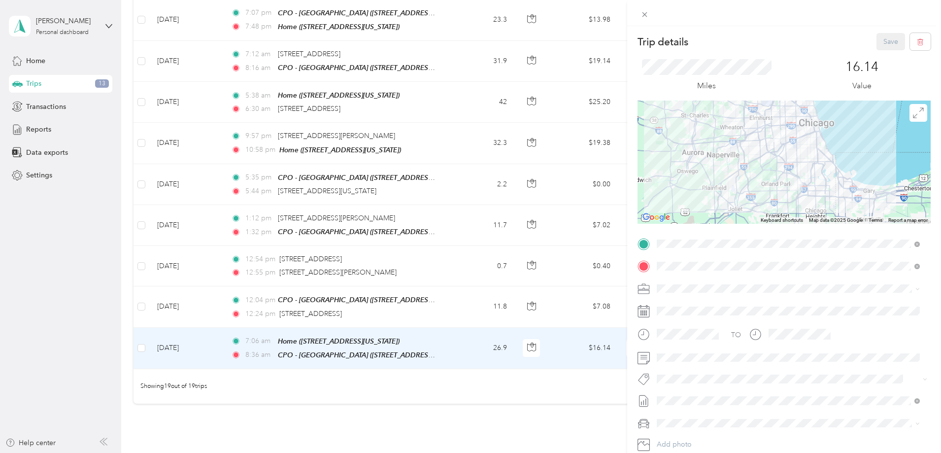
scroll to position [65, 0]
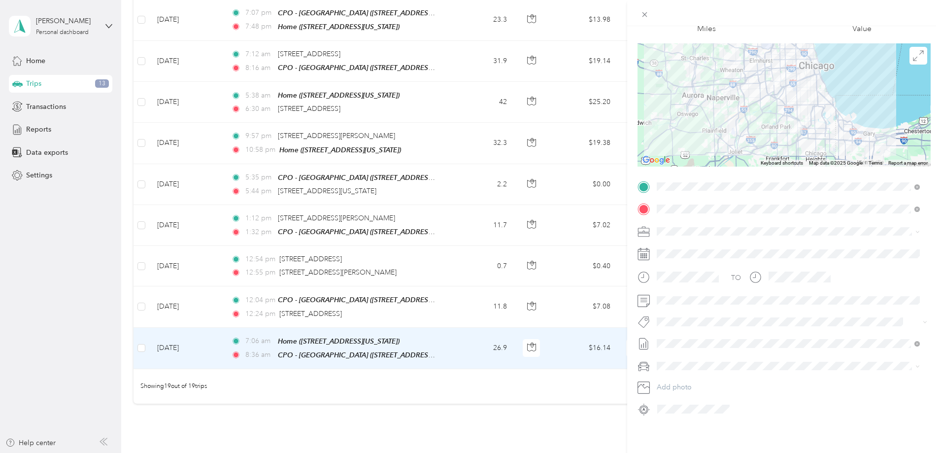
click at [599, 389] on div "Trip details Save This trip cannot be edited because it is either under review,…" at bounding box center [470, 226] width 941 height 453
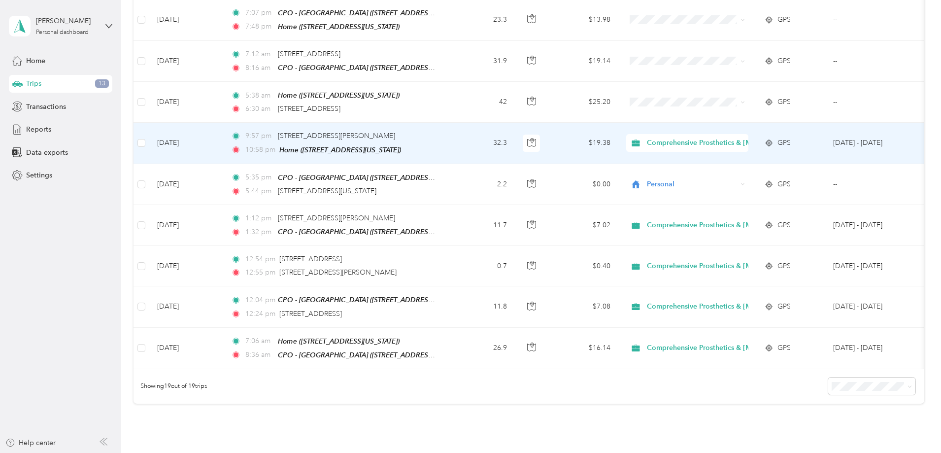
click at [515, 133] on td "32.3" at bounding box center [482, 143] width 65 height 41
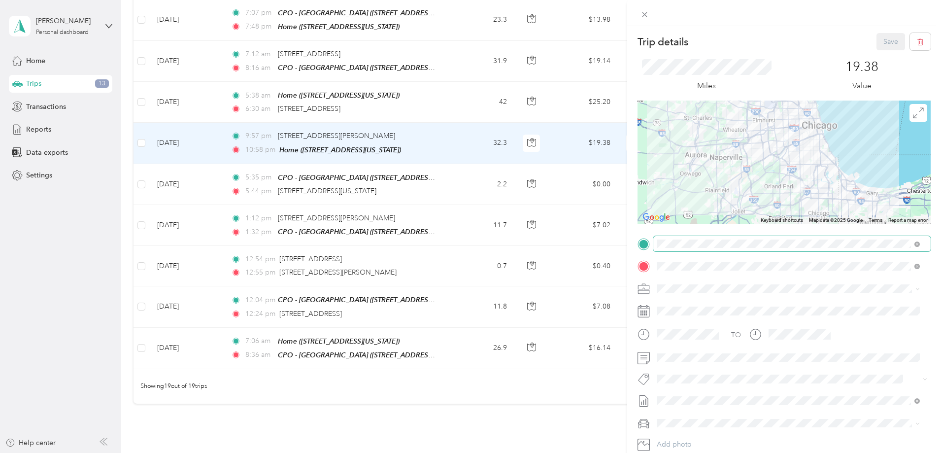
scroll to position [65, 0]
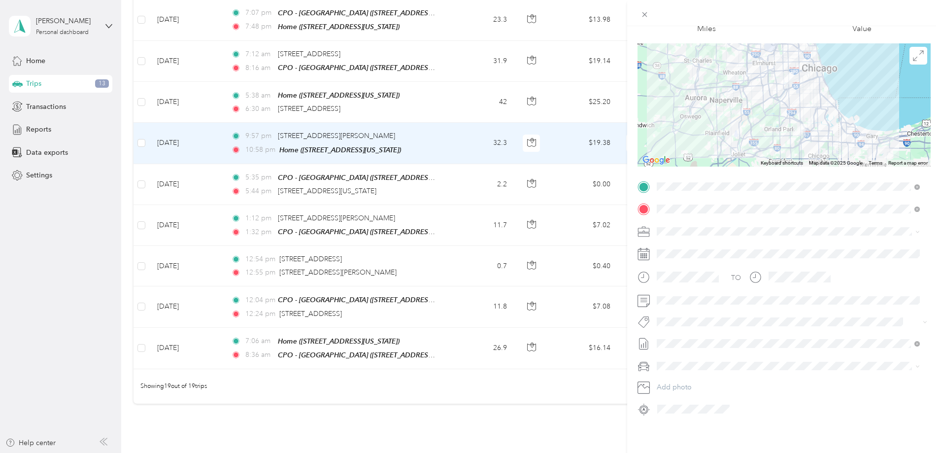
click at [733, 402] on span at bounding box center [693, 409] width 79 height 16
click at [599, 400] on div "Trip details Save This trip cannot be edited because it is either under review,…" at bounding box center [470, 226] width 941 height 453
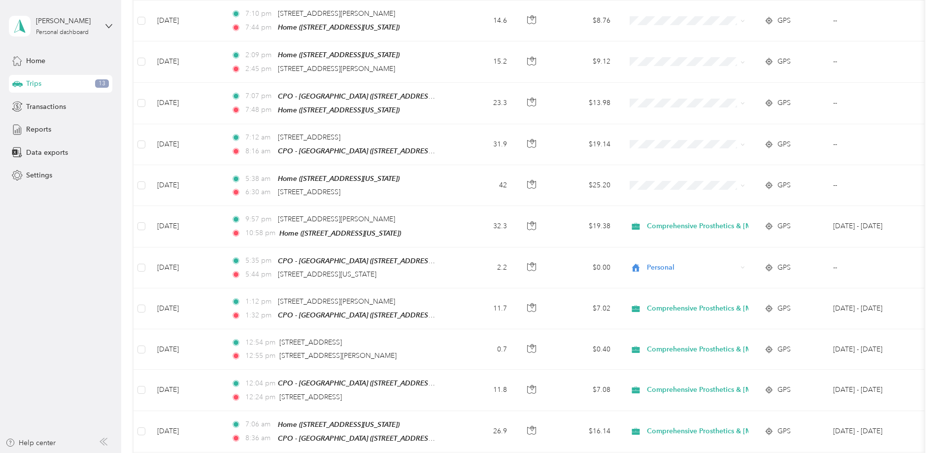
scroll to position [415, 0]
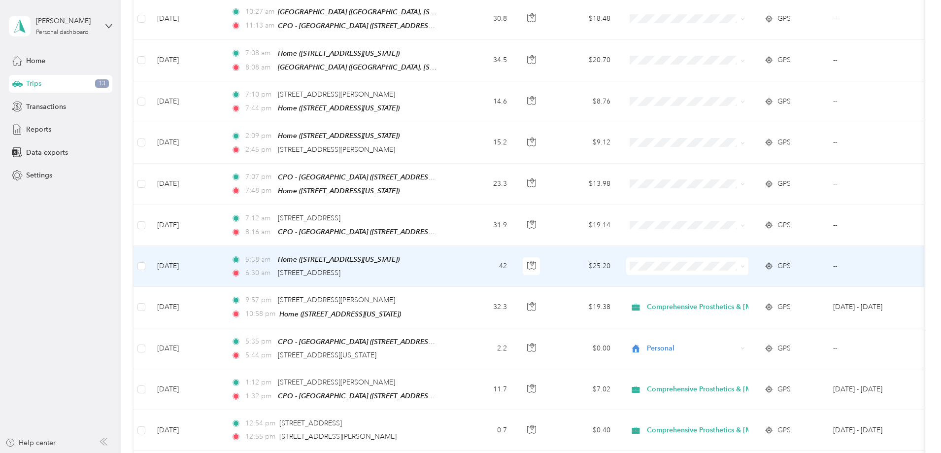
click at [731, 247] on td at bounding box center [687, 266] width 138 height 41
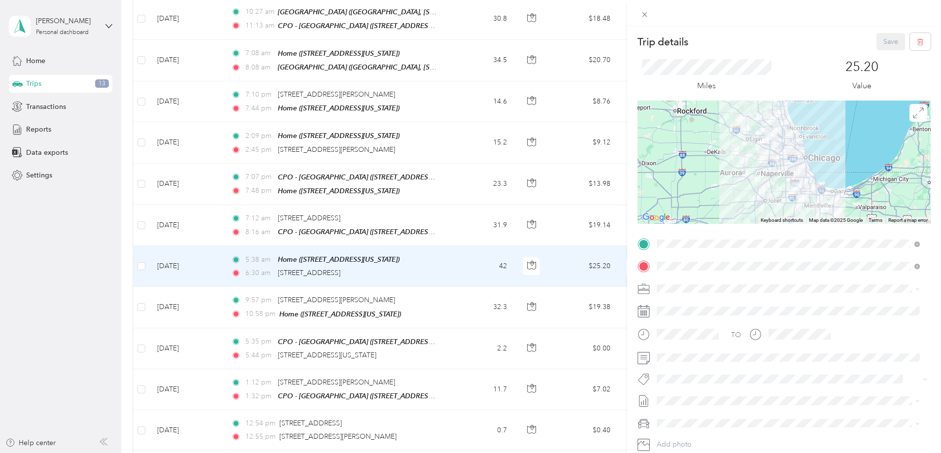
click at [188, 218] on div "Trip details Save This trip cannot be edited because it is either under review,…" at bounding box center [470, 226] width 941 height 453
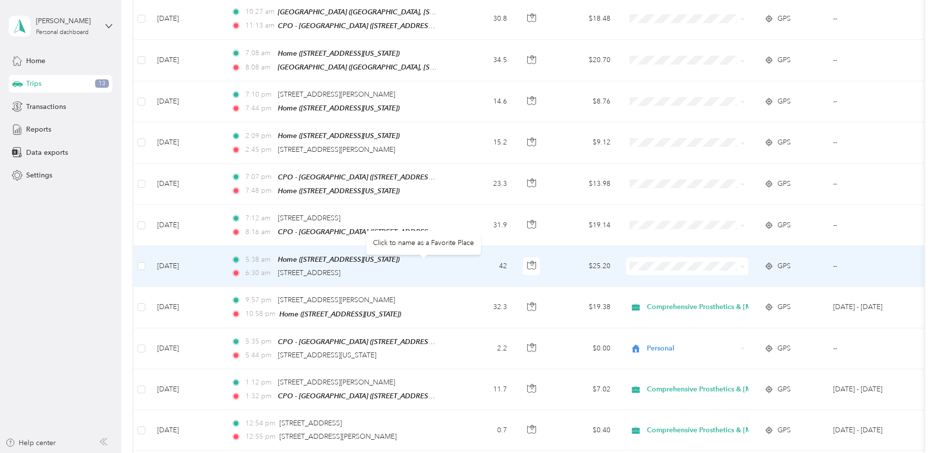
click at [426, 244] on div "Click to name as a Favorite Place" at bounding box center [423, 243] width 115 height 24
click at [432, 241] on div "Click to name as a Favorite Place" at bounding box center [423, 243] width 115 height 24
click at [416, 241] on div "Click to name as a Favorite Place" at bounding box center [423, 243] width 115 height 24
click at [340, 268] on span "[STREET_ADDRESS]" at bounding box center [309, 272] width 63 height 8
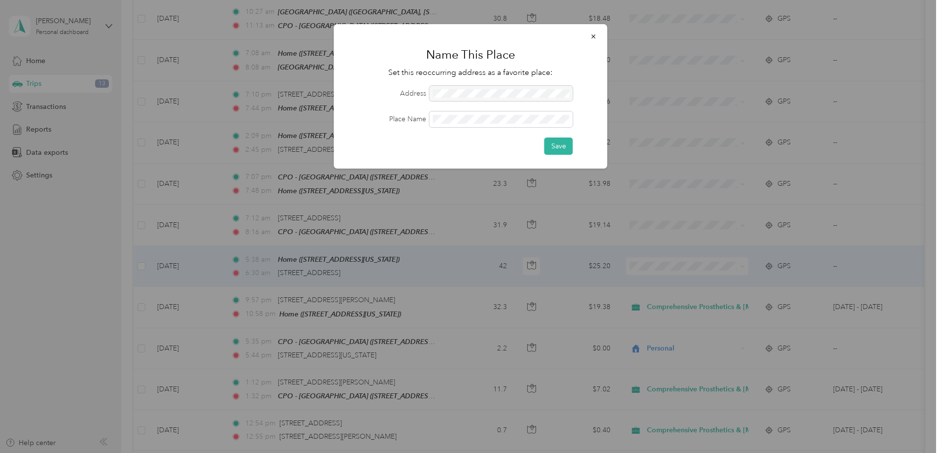
click at [488, 111] on form "Address Place Name Save" at bounding box center [471, 120] width 246 height 69
click at [554, 147] on button "Save" at bounding box center [558, 145] width 29 height 17
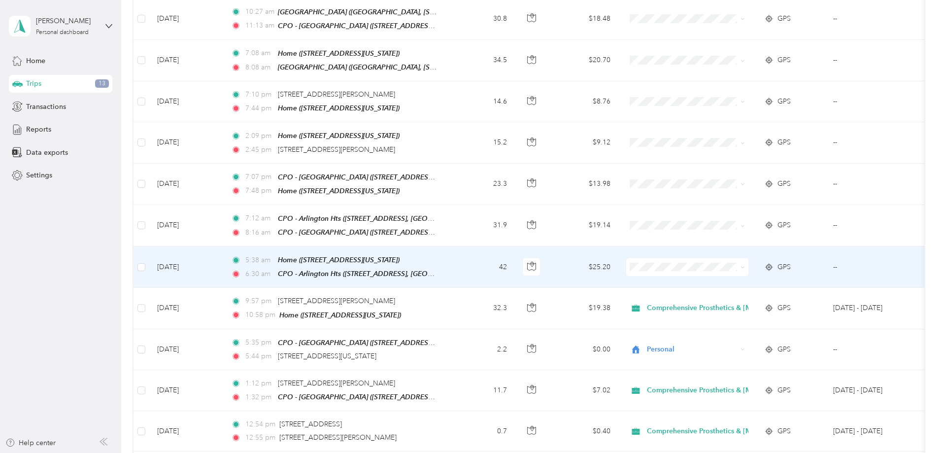
click at [735, 275] on span "Comprehensive Prosthetics & [MEDICAL_DATA]" at bounding box center [793, 273] width 154 height 10
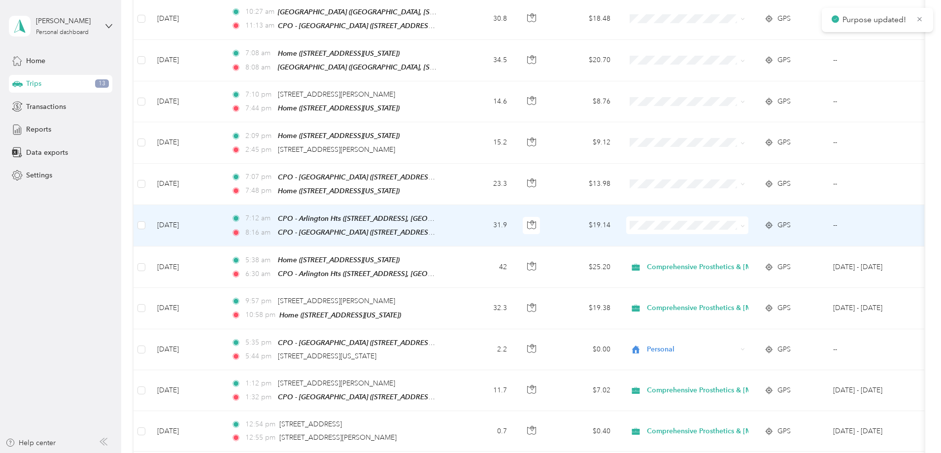
click at [735, 234] on span "Comprehensive Prosthetics & [MEDICAL_DATA]" at bounding box center [793, 233] width 154 height 10
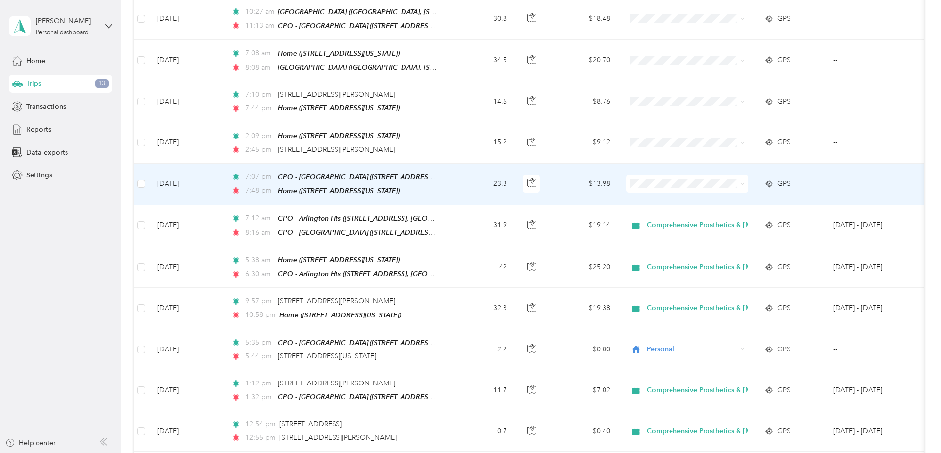
click at [737, 195] on span "Comprehensive Prosthetics & [MEDICAL_DATA]" at bounding box center [793, 195] width 154 height 10
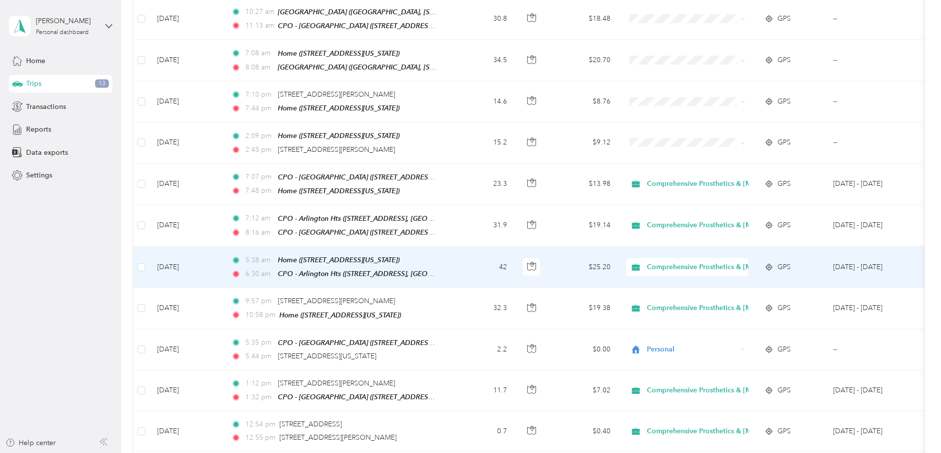
click at [515, 257] on td "42" at bounding box center [482, 266] width 65 height 41
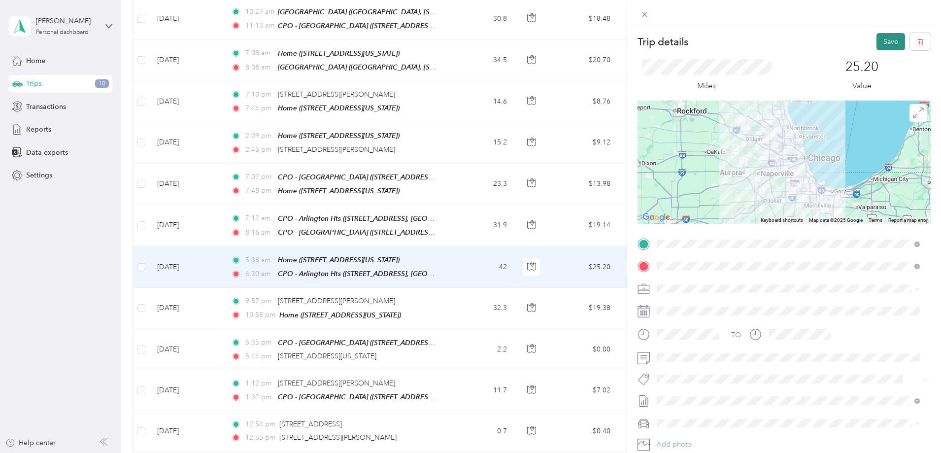
click at [886, 36] on button "Save" at bounding box center [890, 41] width 29 height 17
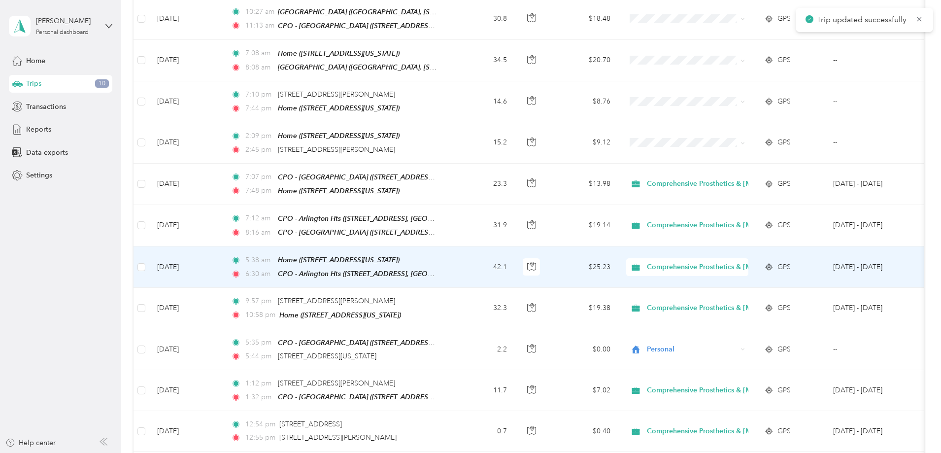
click at [515, 256] on td "42.1" at bounding box center [482, 266] width 65 height 41
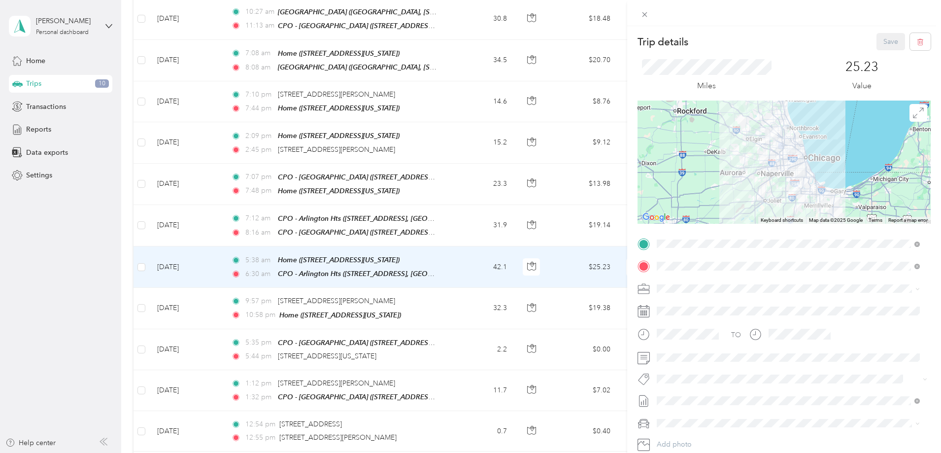
click at [534, 224] on div "Trip details Save This trip cannot be edited because it is either under review,…" at bounding box center [470, 226] width 941 height 453
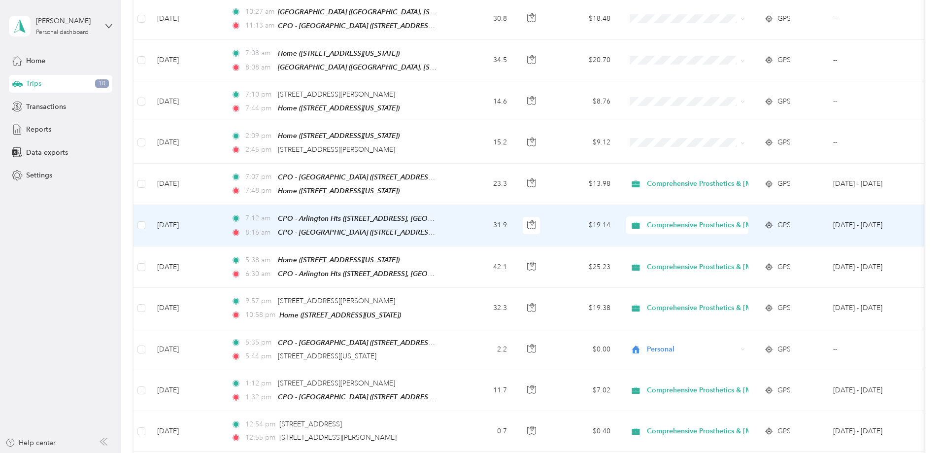
click at [515, 224] on td "31.9" at bounding box center [482, 225] width 65 height 41
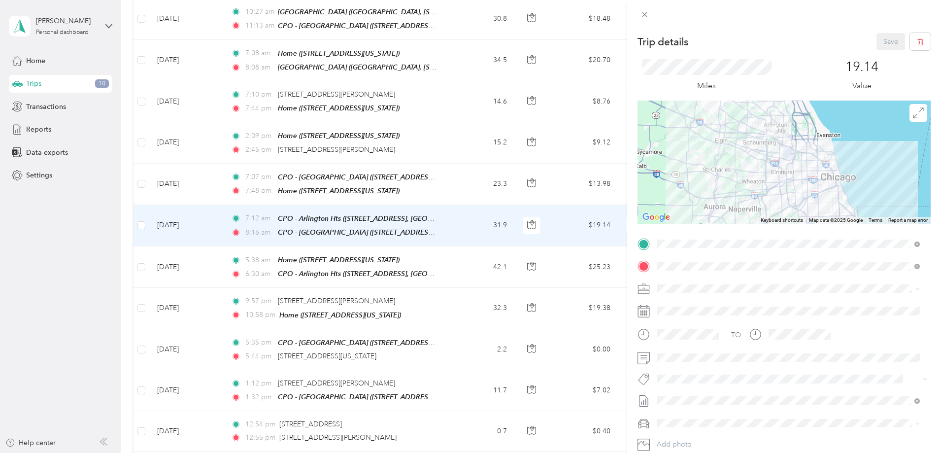
click at [819, 30] on div "Trip details Save This trip cannot be edited because it is either under review,…" at bounding box center [784, 252] width 314 height 453
click at [888, 41] on div "Save" at bounding box center [903, 41] width 55 height 17
click at [514, 268] on div "Trip details Save This trip cannot be edited because it is either under review,…" at bounding box center [470, 226] width 941 height 453
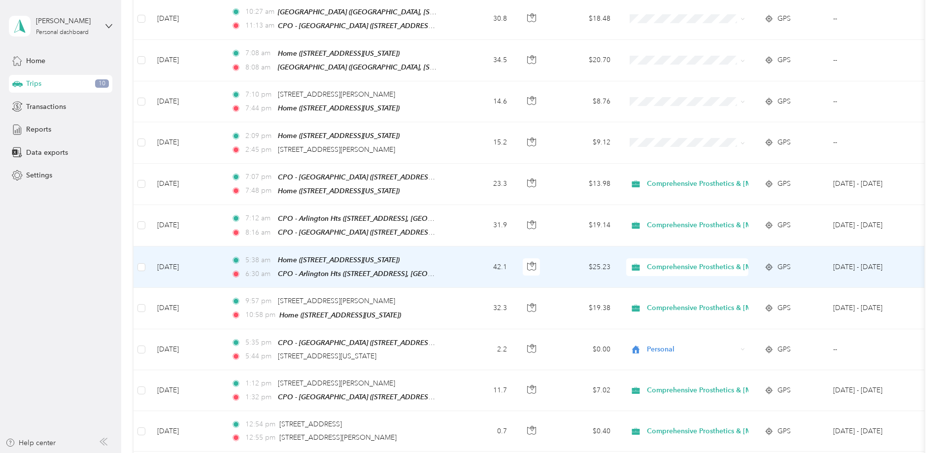
click at [515, 257] on td "42.1" at bounding box center [482, 266] width 65 height 41
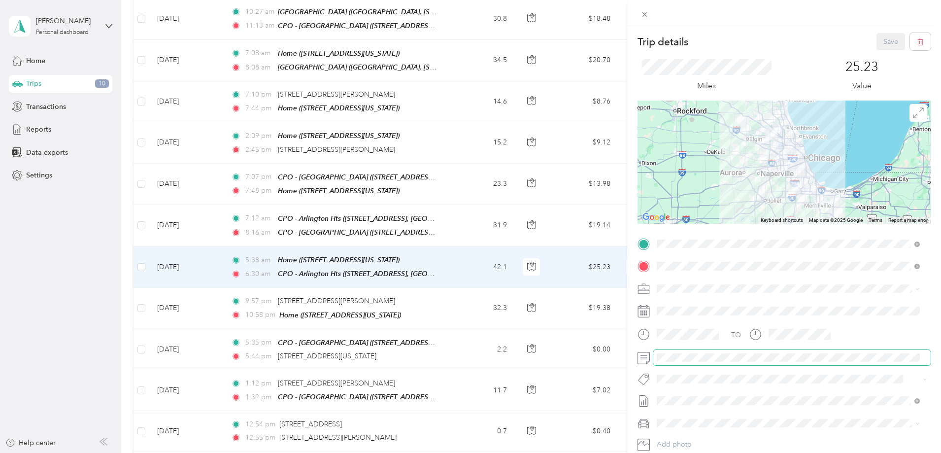
click at [642, 354] on div at bounding box center [783, 358] width 293 height 16
click at [886, 41] on button "Save" at bounding box center [890, 41] width 29 height 17
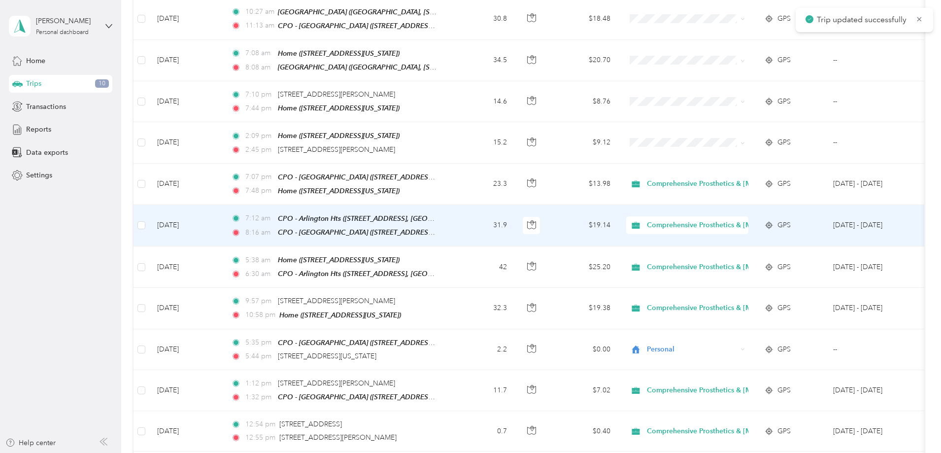
click at [515, 215] on td "31.9" at bounding box center [482, 225] width 65 height 41
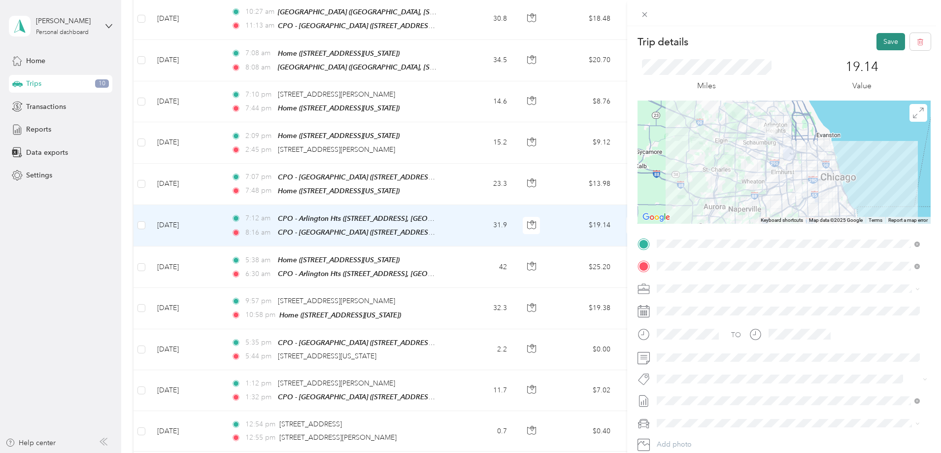
click at [886, 35] on button "Save" at bounding box center [890, 41] width 29 height 17
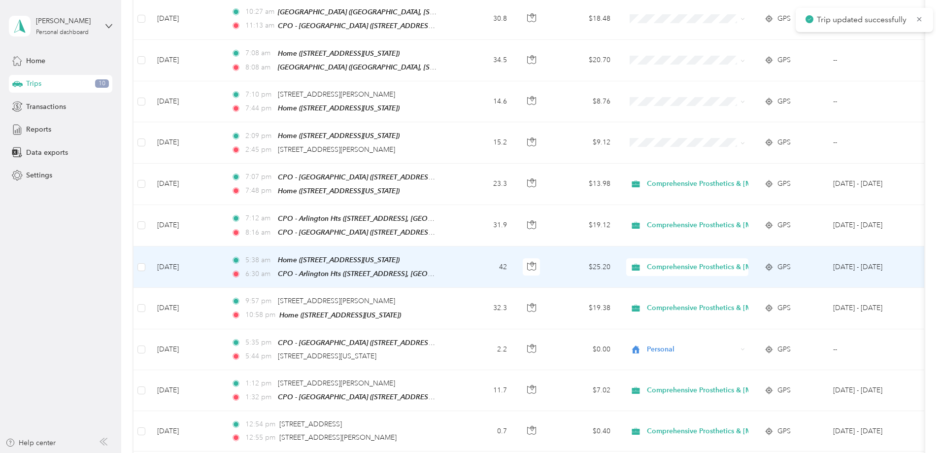
click at [515, 261] on td "42" at bounding box center [482, 266] width 65 height 41
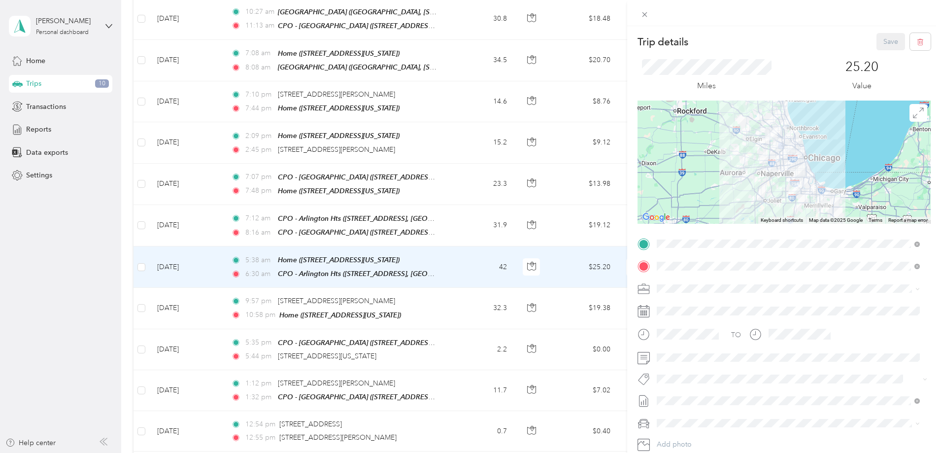
click at [532, 218] on div "Trip details Save This trip cannot be edited because it is either under review,…" at bounding box center [470, 226] width 941 height 453
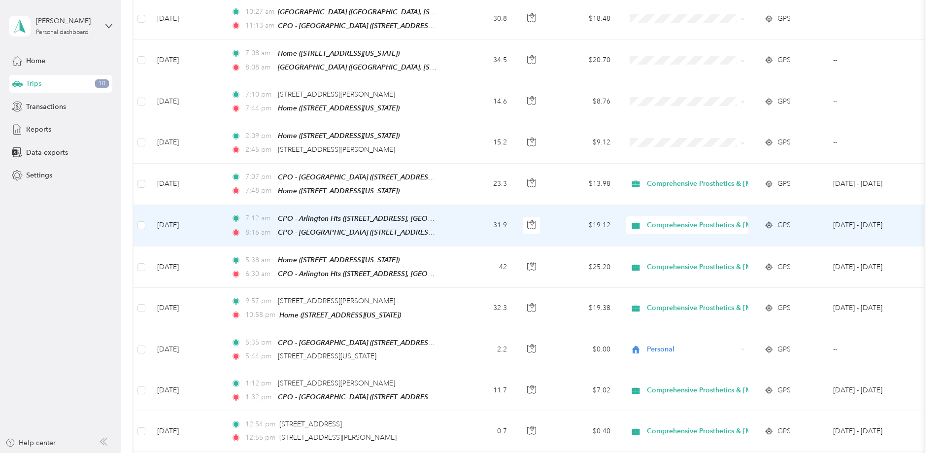
click at [515, 218] on td "31.9" at bounding box center [482, 225] width 65 height 41
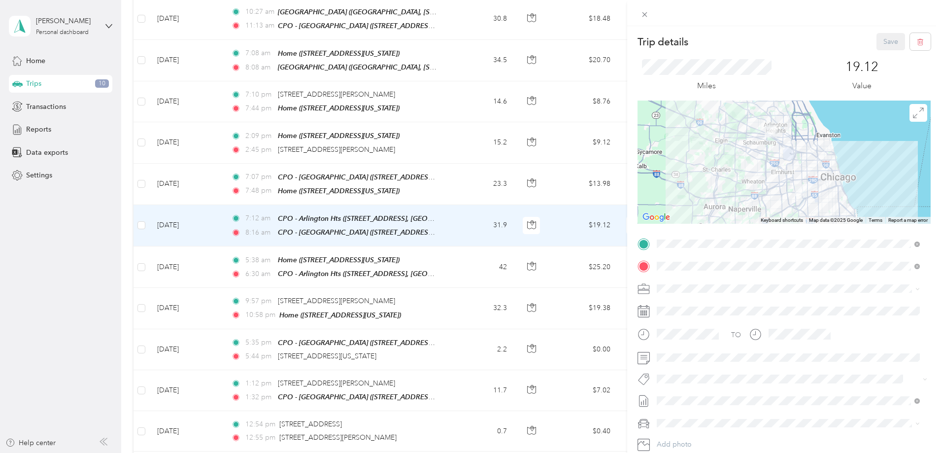
click at [532, 218] on div "Trip details Save This trip cannot be edited because it is either under review,…" at bounding box center [470, 226] width 941 height 453
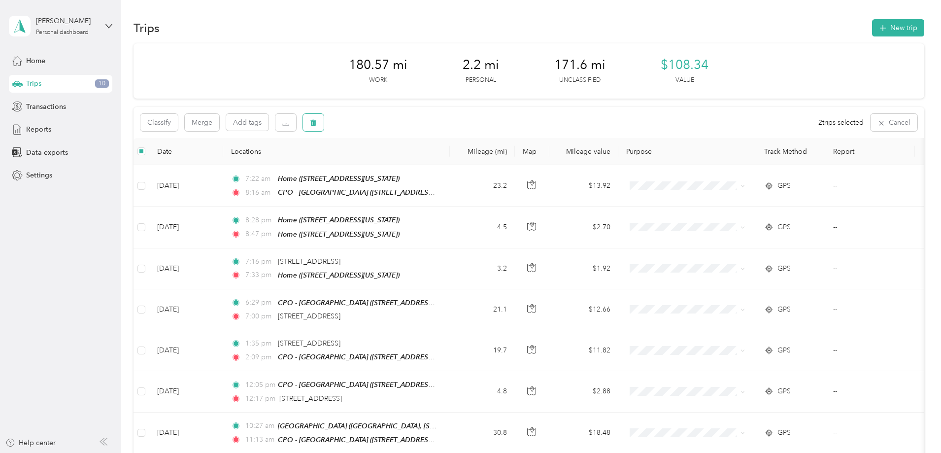
click at [317, 120] on icon "button" at bounding box center [313, 122] width 7 height 7
click at [450, 165] on button "Yes" at bounding box center [452, 164] width 19 height 16
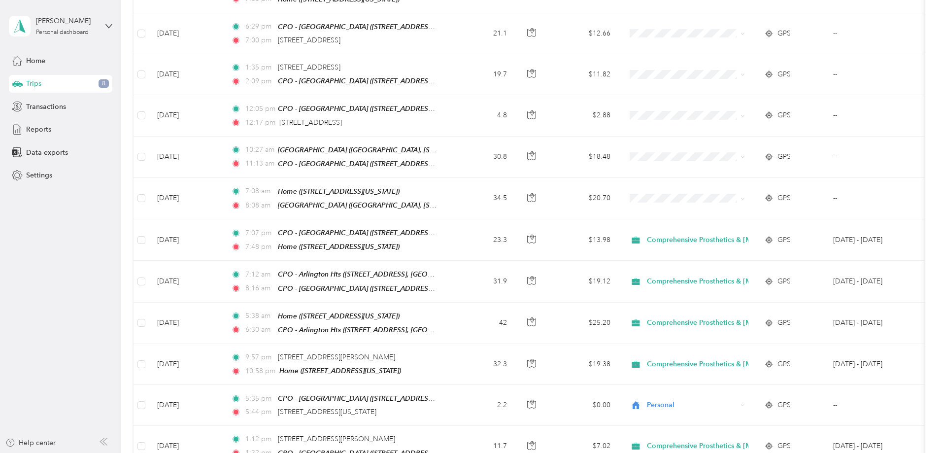
scroll to position [246, 0]
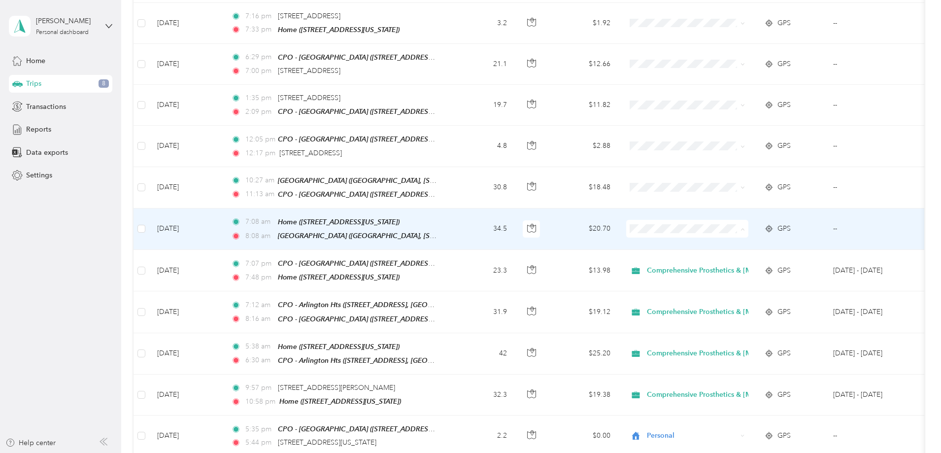
click at [732, 243] on span "Comprehensive Prosthetics & [MEDICAL_DATA]" at bounding box center [793, 241] width 154 height 10
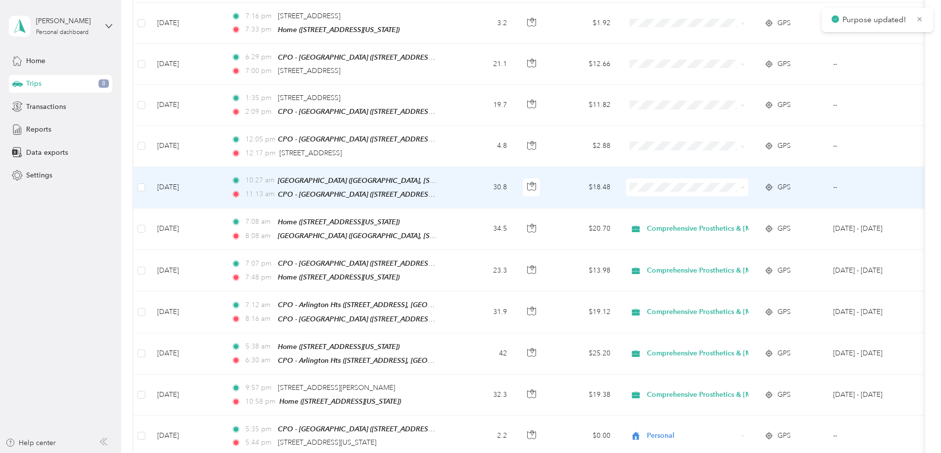
click at [733, 200] on span "Comprehensive Prosthetics & [MEDICAL_DATA]" at bounding box center [793, 201] width 154 height 10
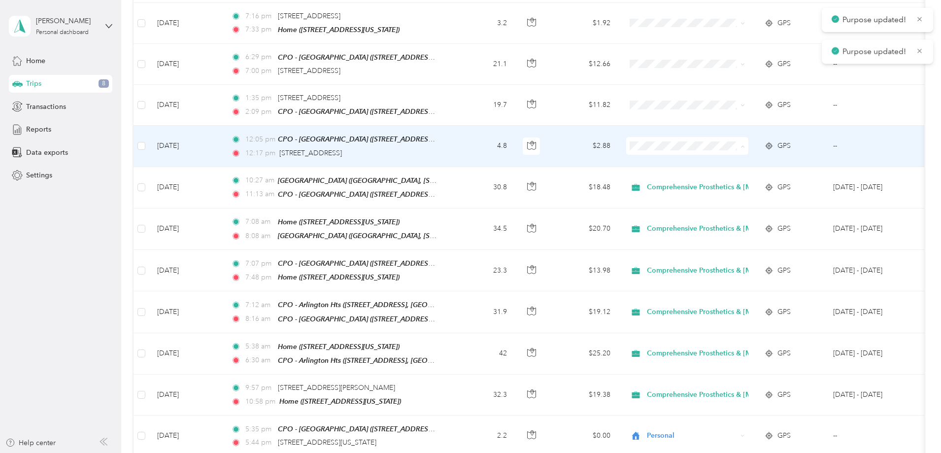
click at [732, 159] on span "Comprehensive Prosthetics & [MEDICAL_DATA]" at bounding box center [793, 161] width 154 height 10
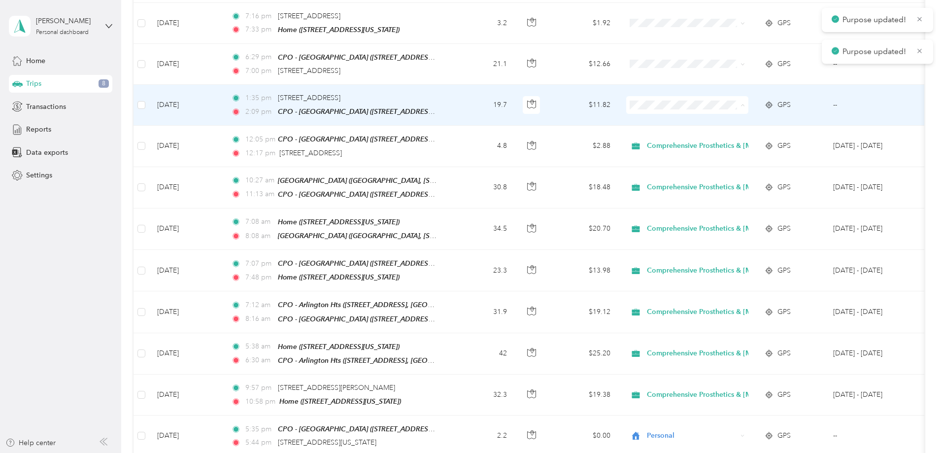
click at [725, 117] on span "Comprehensive Prosthetics & [MEDICAL_DATA]" at bounding box center [793, 120] width 154 height 10
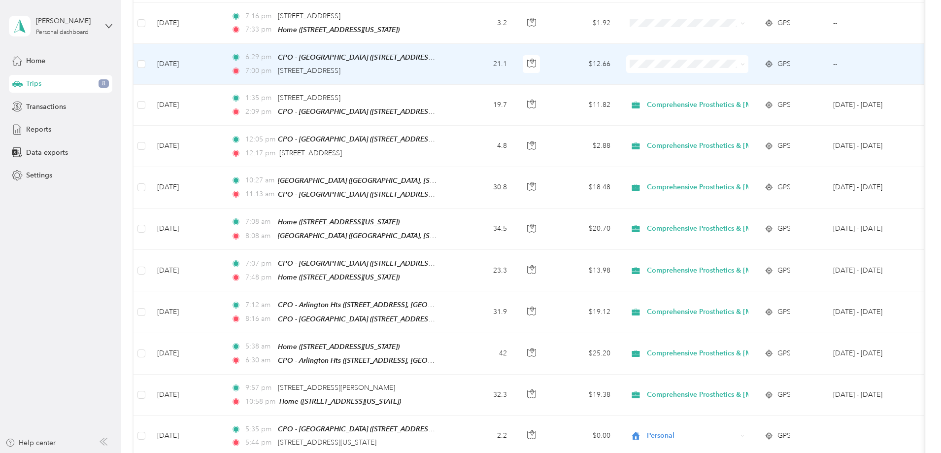
click at [721, 78] on span "Comprehensive Prosthetics & [MEDICAL_DATA]" at bounding box center [793, 78] width 154 height 10
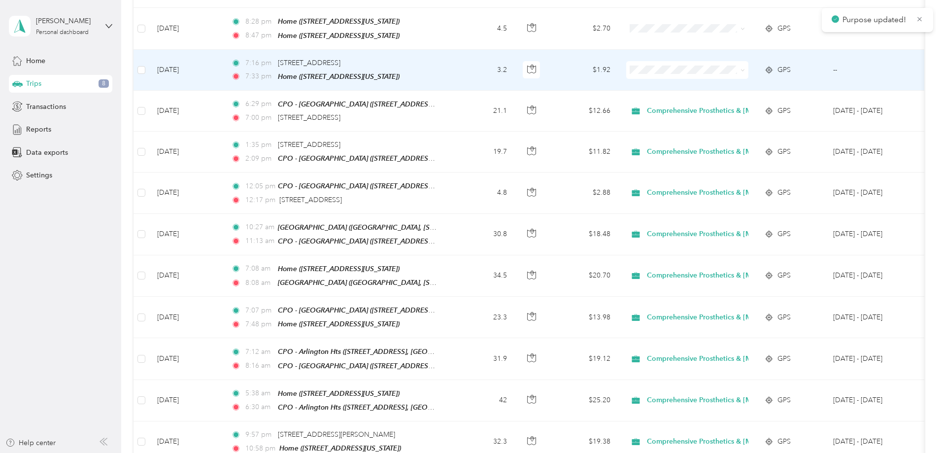
scroll to position [164, 0]
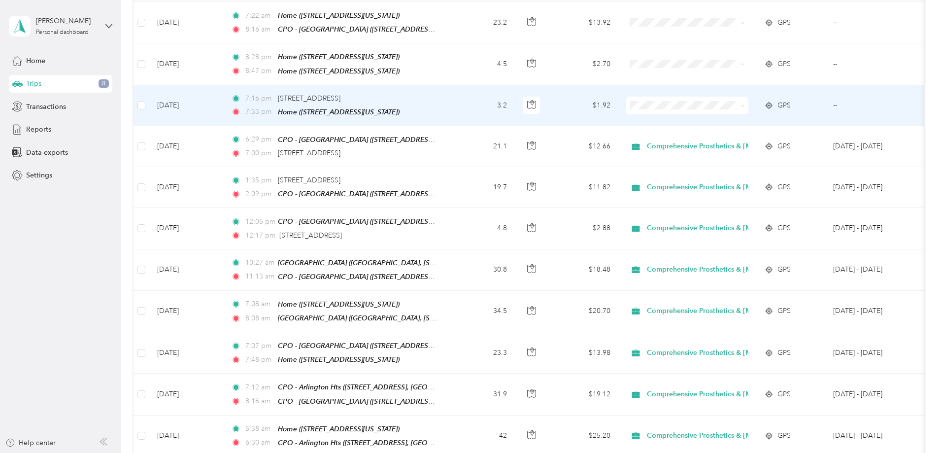
click at [742, 123] on span "Comprehensive Prosthetics & [MEDICAL_DATA]" at bounding box center [793, 121] width 154 height 10
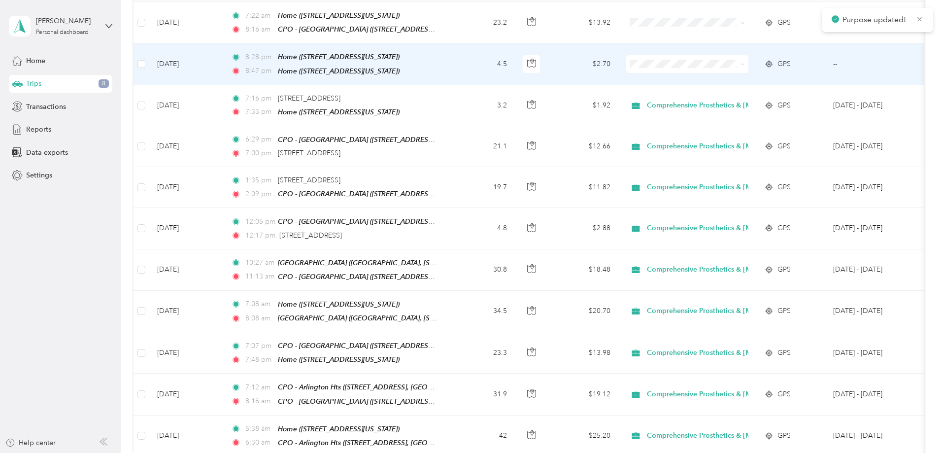
click at [736, 100] on span "Personal" at bounding box center [793, 98] width 154 height 10
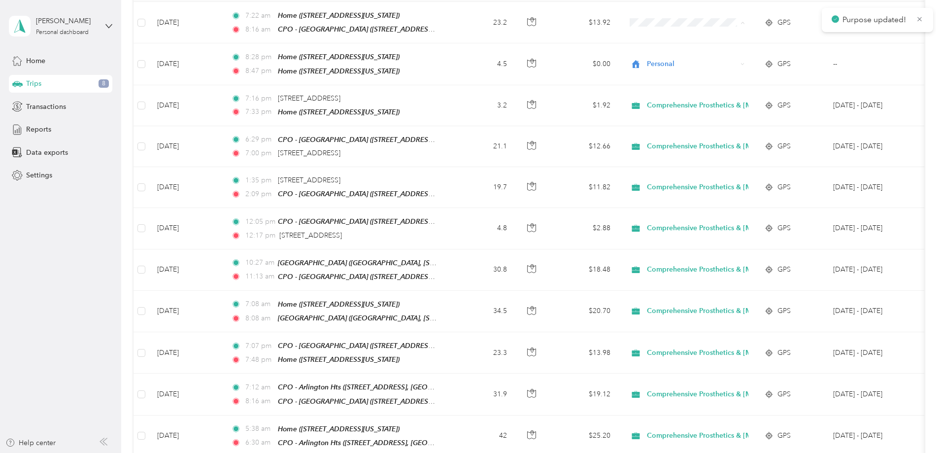
click at [148, 116] on div "294.63 mi Work 6.7 mi Personal 23.2 mi Unclassified $176.78 Value All purposes …" at bounding box center [528, 325] width 791 height 893
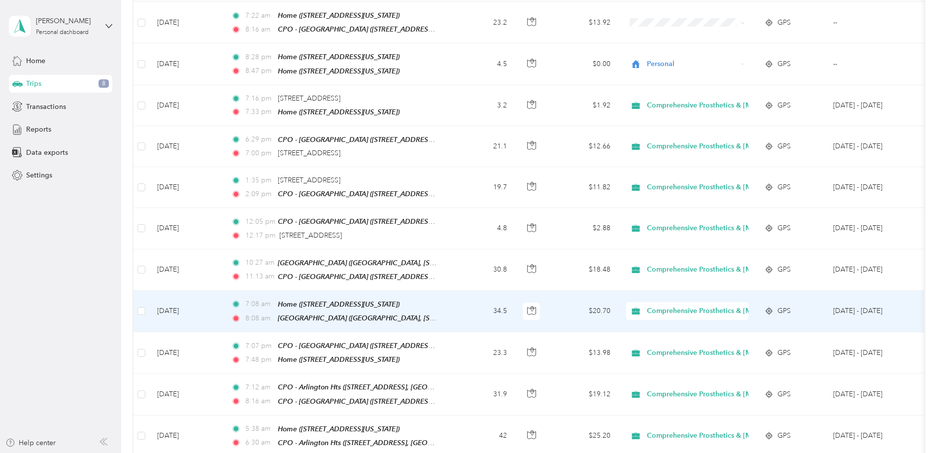
click at [515, 303] on td "34.5" at bounding box center [482, 311] width 65 height 41
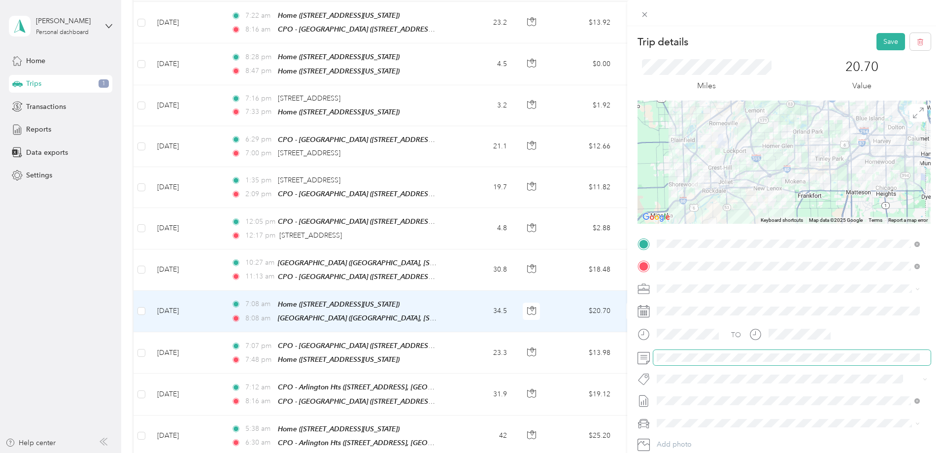
click at [728, 351] on span at bounding box center [791, 358] width 277 height 16
click at [884, 39] on button "Save" at bounding box center [890, 41] width 29 height 17
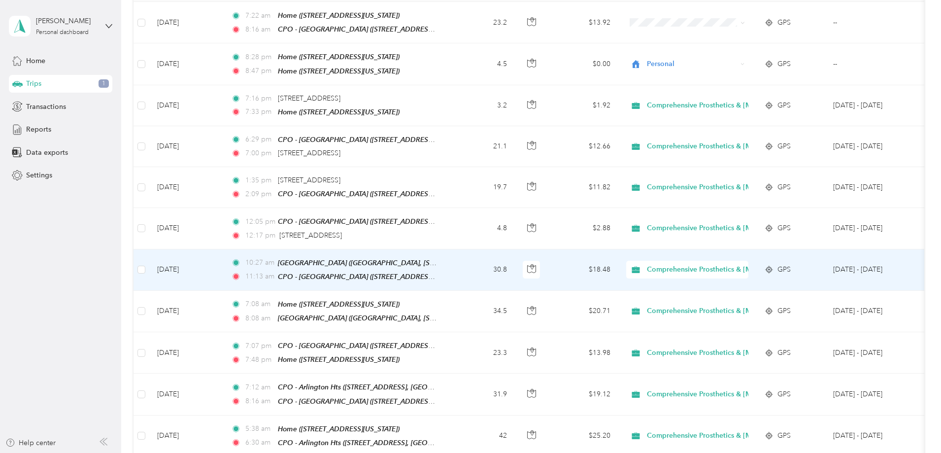
click at [515, 264] on td "30.8" at bounding box center [482, 269] width 65 height 41
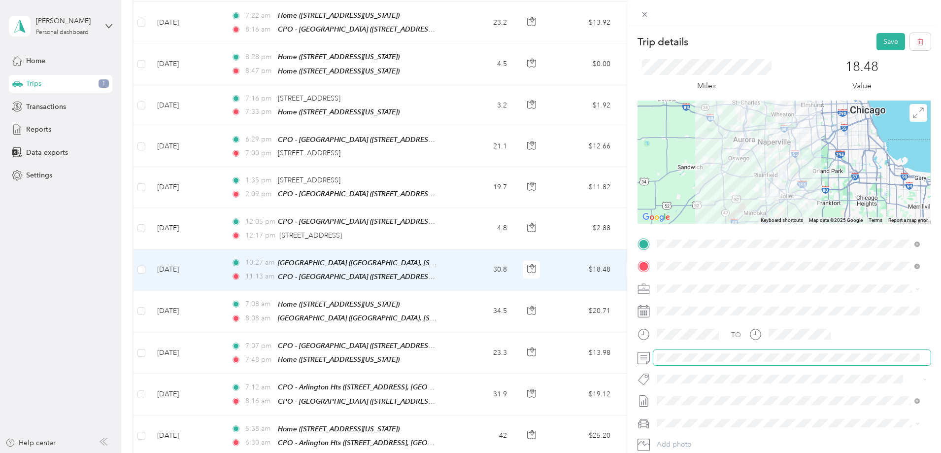
click at [739, 352] on span at bounding box center [791, 358] width 277 height 16
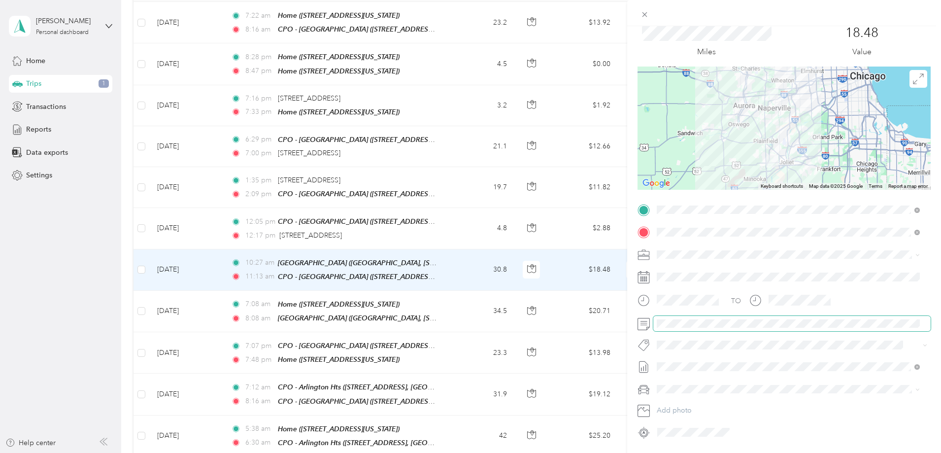
scroll to position [65, 0]
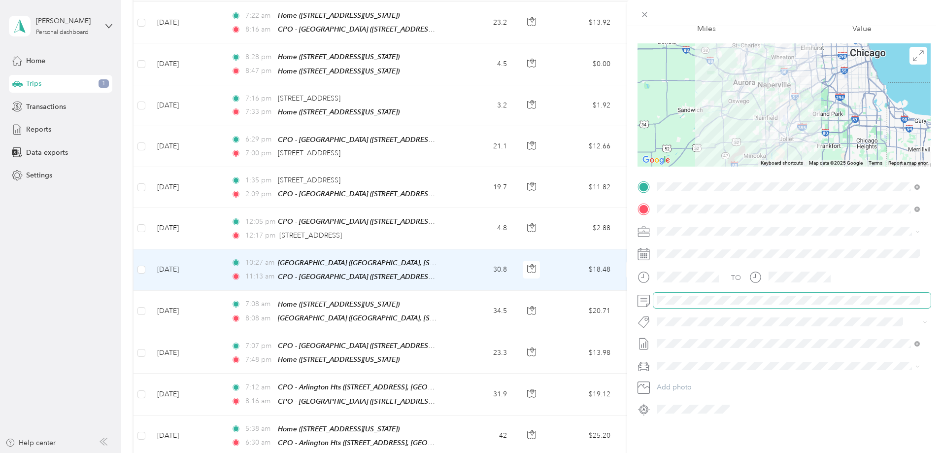
click at [615, 295] on div "Trip details Save This trip cannot be edited because it is either under review,…" at bounding box center [470, 226] width 941 height 453
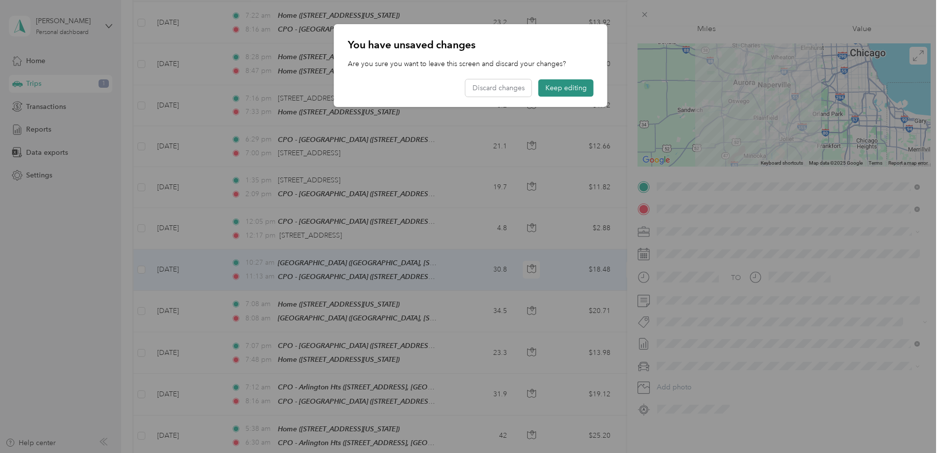
click at [551, 86] on button "Keep editing" at bounding box center [565, 87] width 55 height 17
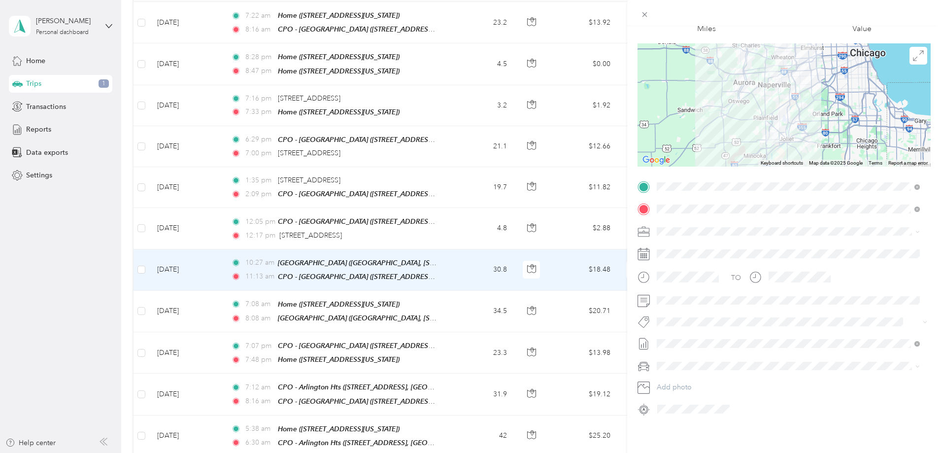
click at [188, 265] on div "Trip details Save This trip cannot be edited because it is either under review,…" at bounding box center [470, 226] width 941 height 453
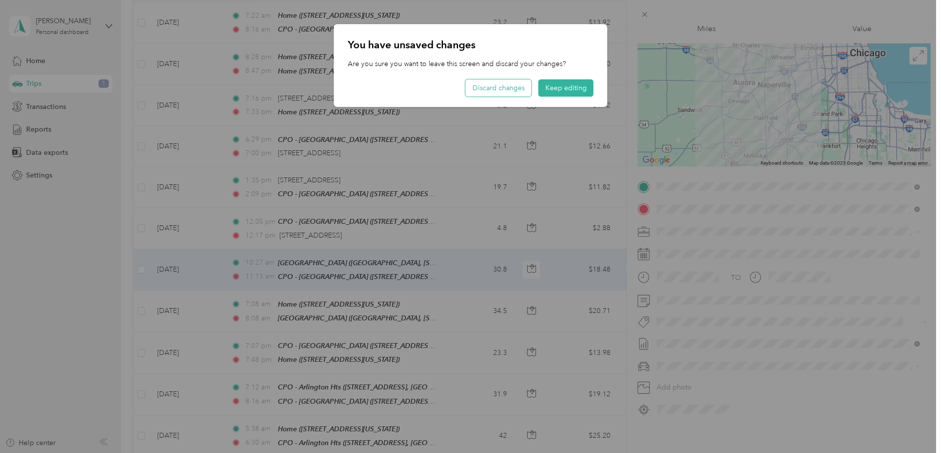
click at [490, 81] on button "Discard changes" at bounding box center [499, 87] width 66 height 17
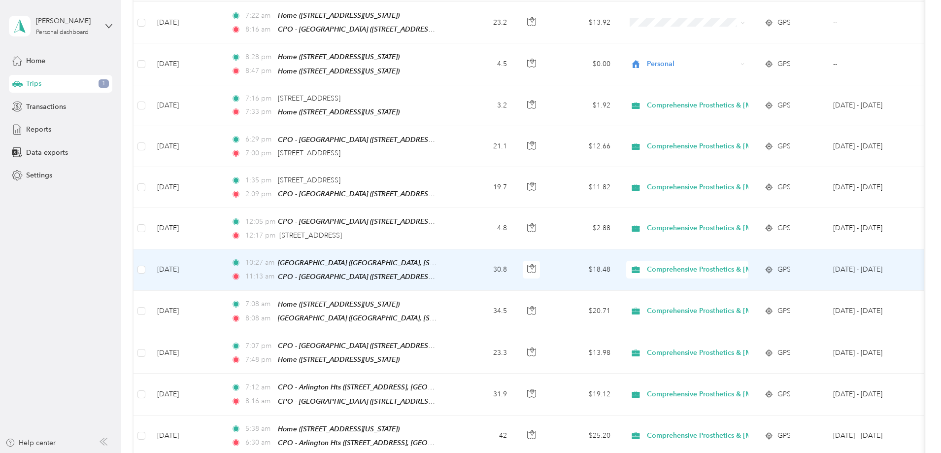
click at [515, 267] on td "30.8" at bounding box center [482, 269] width 65 height 41
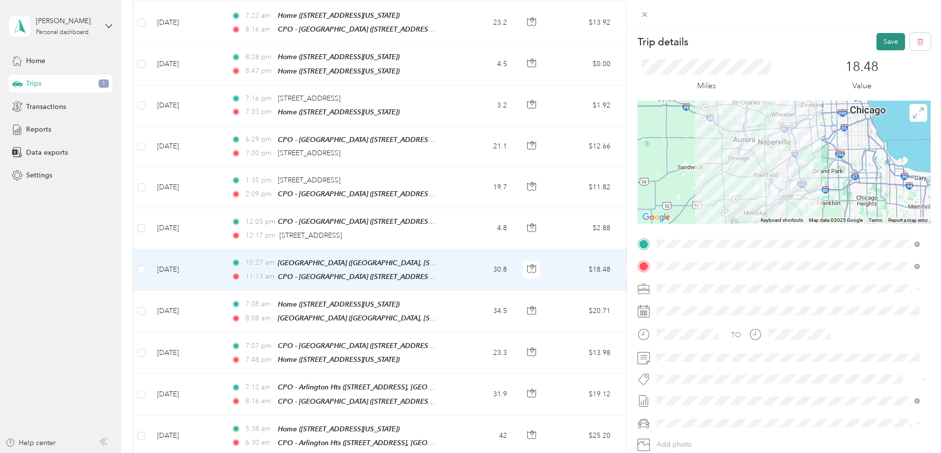
click at [888, 38] on button "Save" at bounding box center [890, 41] width 29 height 17
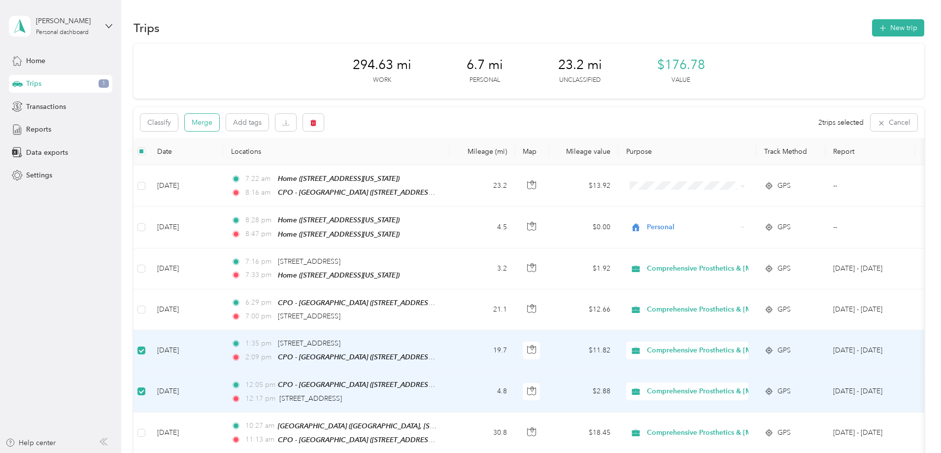
click at [219, 126] on button "Merge" at bounding box center [202, 122] width 34 height 17
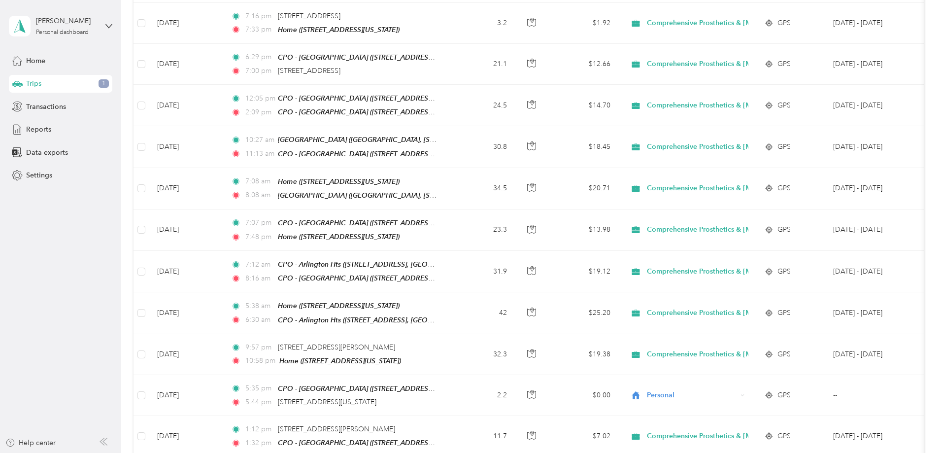
scroll to position [164, 0]
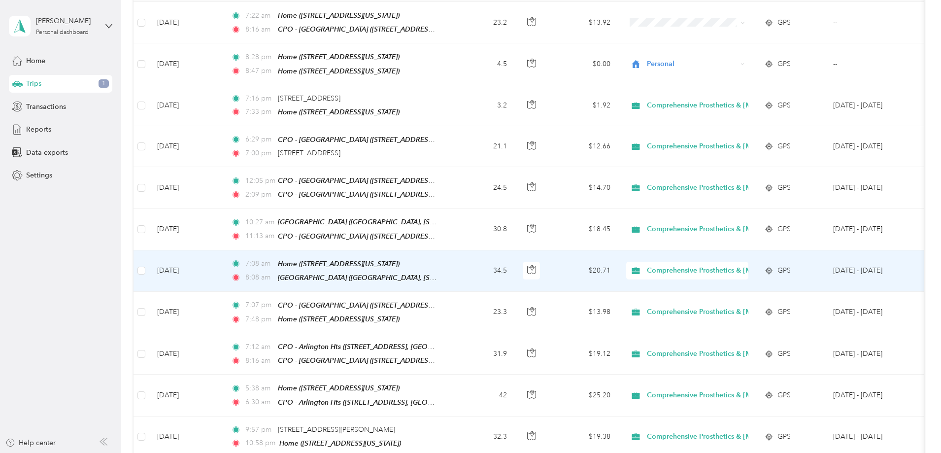
click at [515, 262] on td "34.5" at bounding box center [482, 270] width 65 height 41
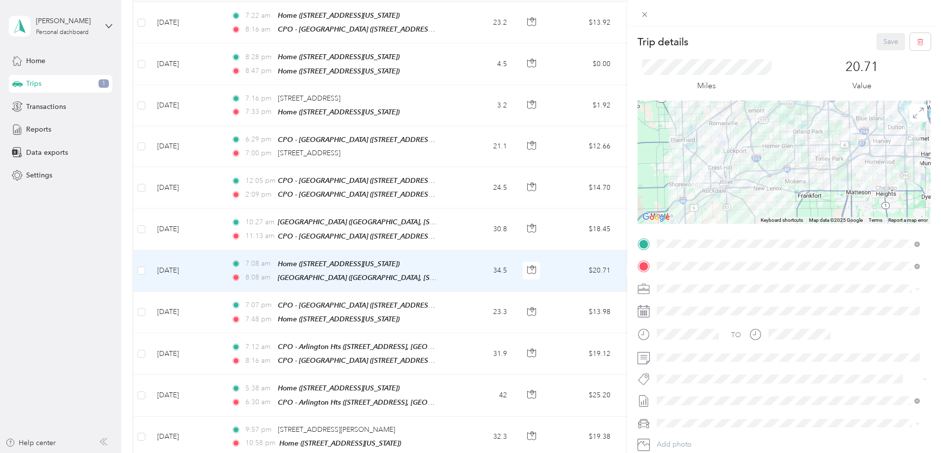
click at [533, 262] on div "Trip details Save This trip cannot be edited because it is either under review,…" at bounding box center [470, 226] width 941 height 453
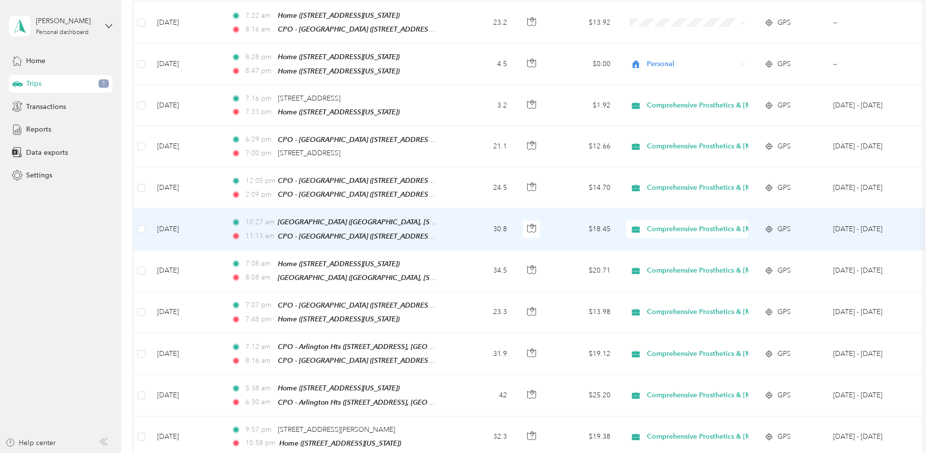
click at [515, 223] on td "30.8" at bounding box center [482, 228] width 65 height 41
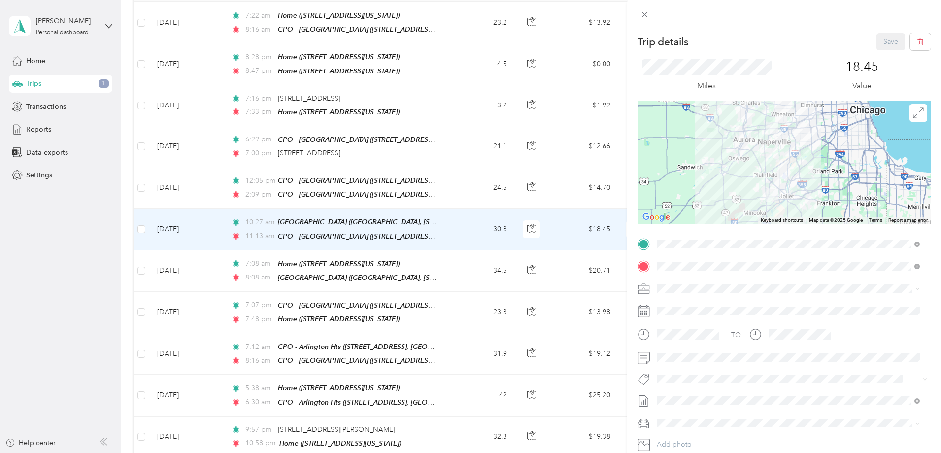
click at [523, 186] on div "Trip details Save This trip cannot be edited because it is either under review,…" at bounding box center [470, 226] width 941 height 453
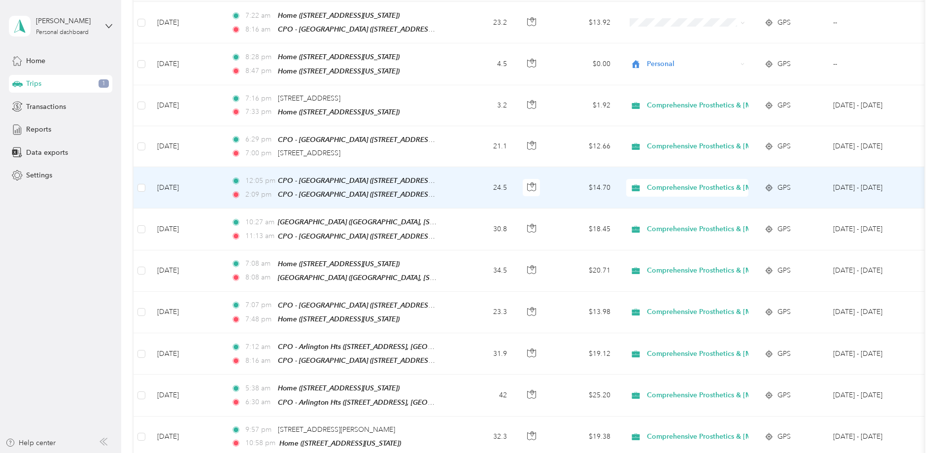
click at [515, 186] on td "24.5" at bounding box center [482, 187] width 65 height 41
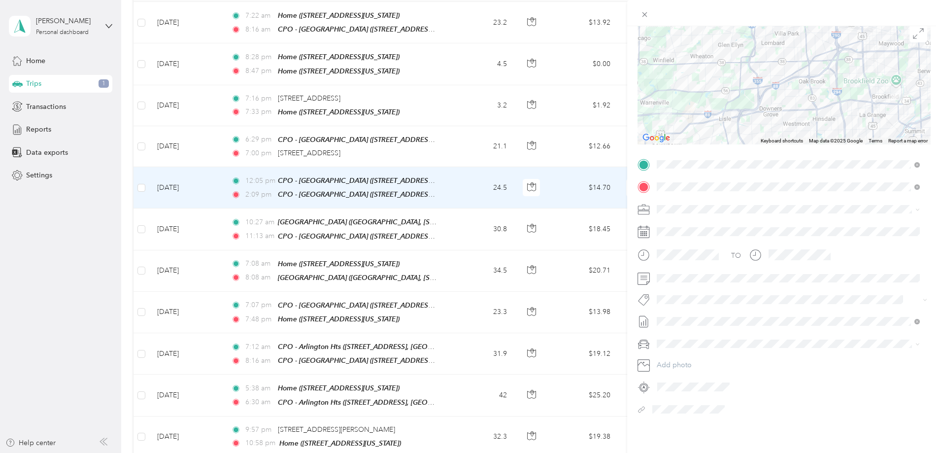
scroll to position [87, 0]
click at [168, 184] on div "Trip details Save This trip cannot be edited because it is either under review,…" at bounding box center [470, 226] width 941 height 453
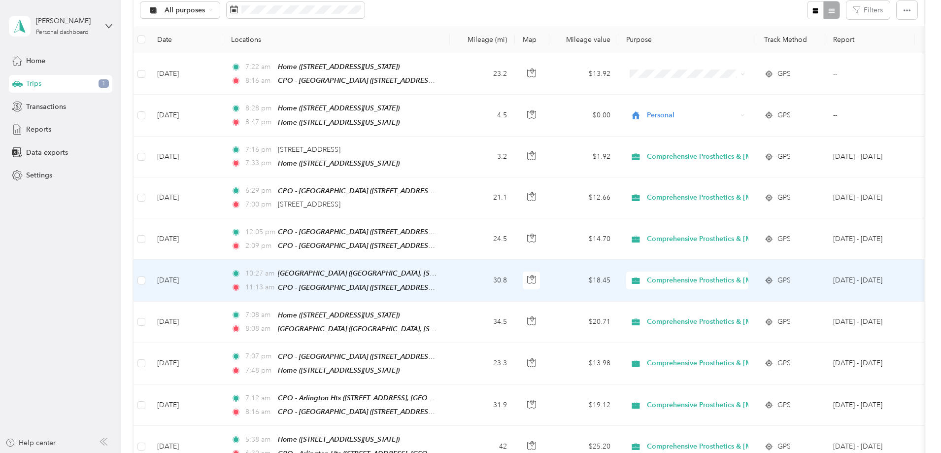
scroll to position [82, 0]
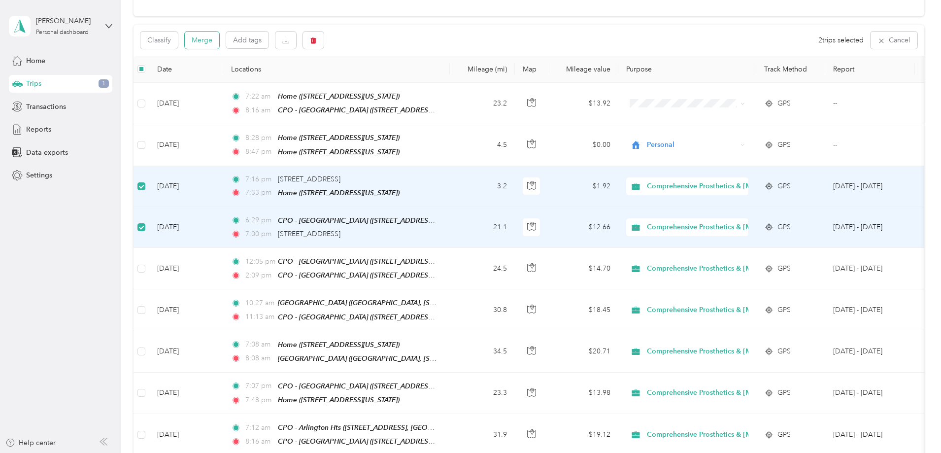
click at [219, 43] on button "Merge" at bounding box center [202, 40] width 34 height 17
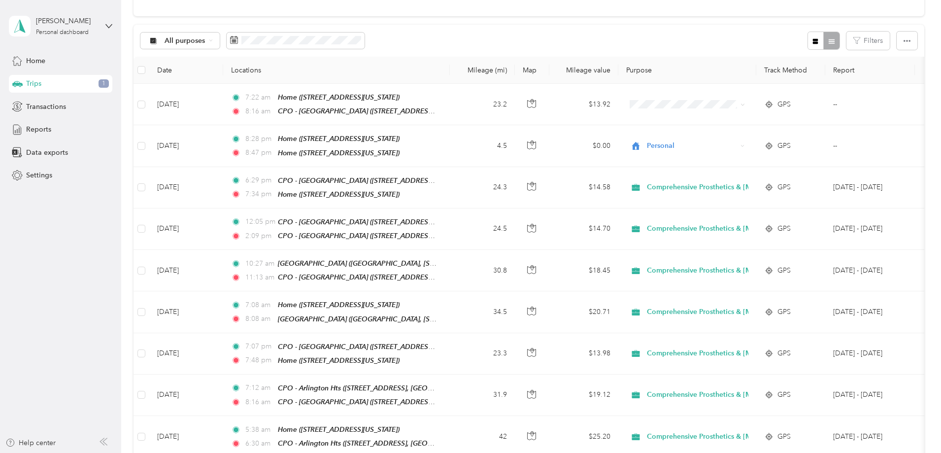
scroll to position [0, 0]
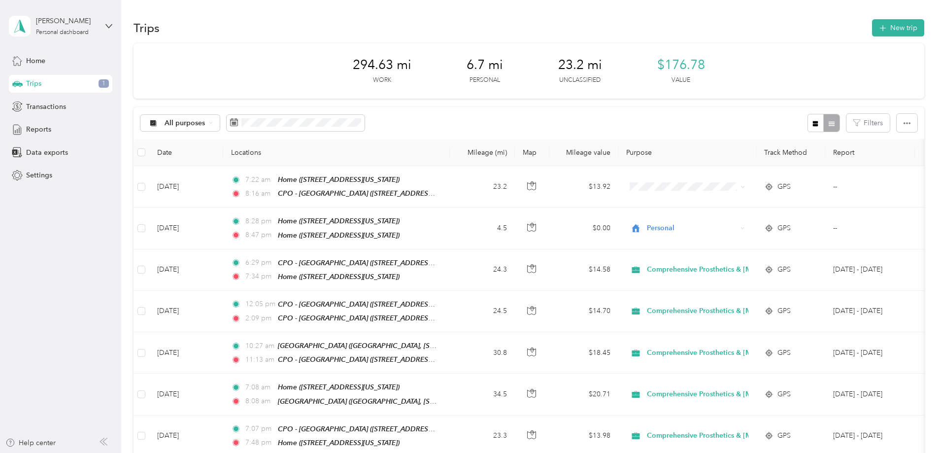
click at [190, 97] on div "294.63 mi Work 6.7 mi Personal 23.2 mi Unclassified $176.78 Value All purposes …" at bounding box center [528, 448] width 791 height 811
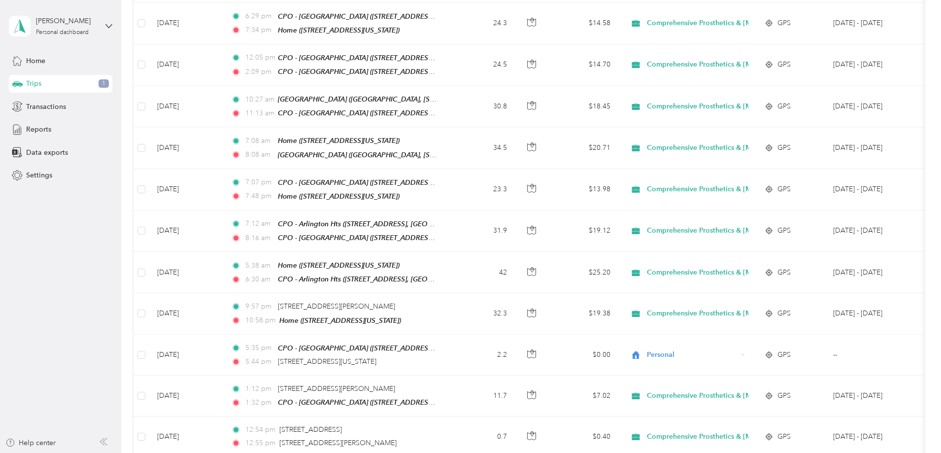
scroll to position [493, 0]
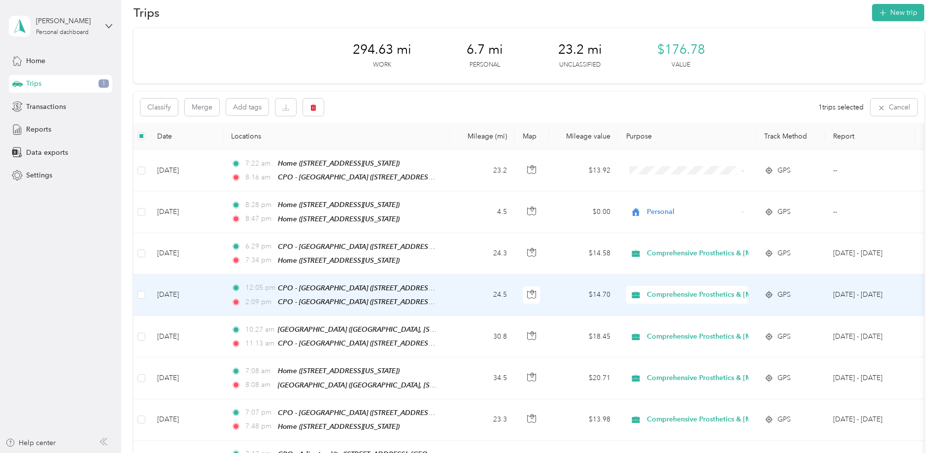
scroll to position [5, 0]
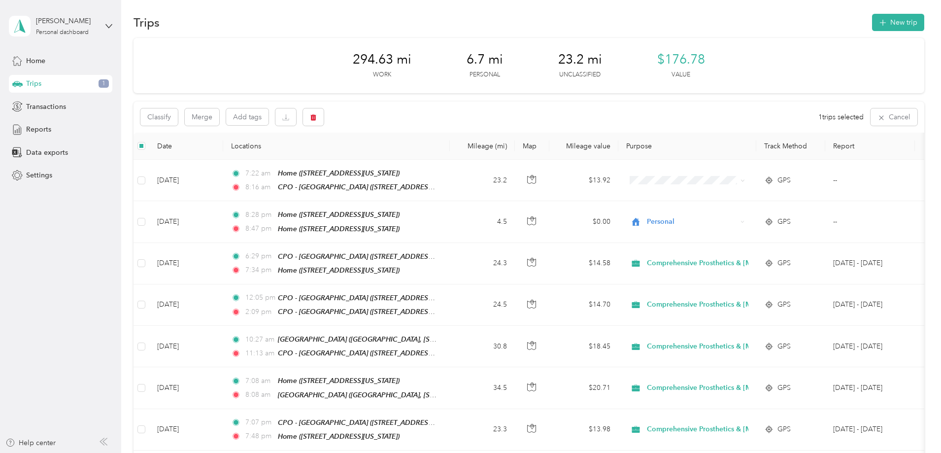
click at [170, 141] on div "294.63 mi Work 6.7 mi Personal 23.2 mi Unclassified $176.78 Value Classify Merg…" at bounding box center [528, 443] width 791 height 810
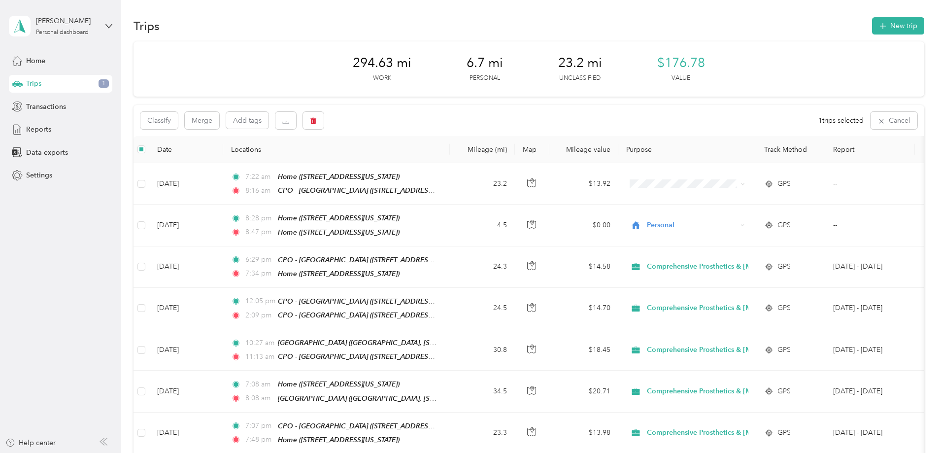
scroll to position [0, 0]
click at [164, 54] on div "294.63 mi Work 6.7 mi Personal 23.2 mi Unclassified $176.78 Value Classify Merg…" at bounding box center [528, 448] width 791 height 810
